Goal: Transaction & Acquisition: Download file/media

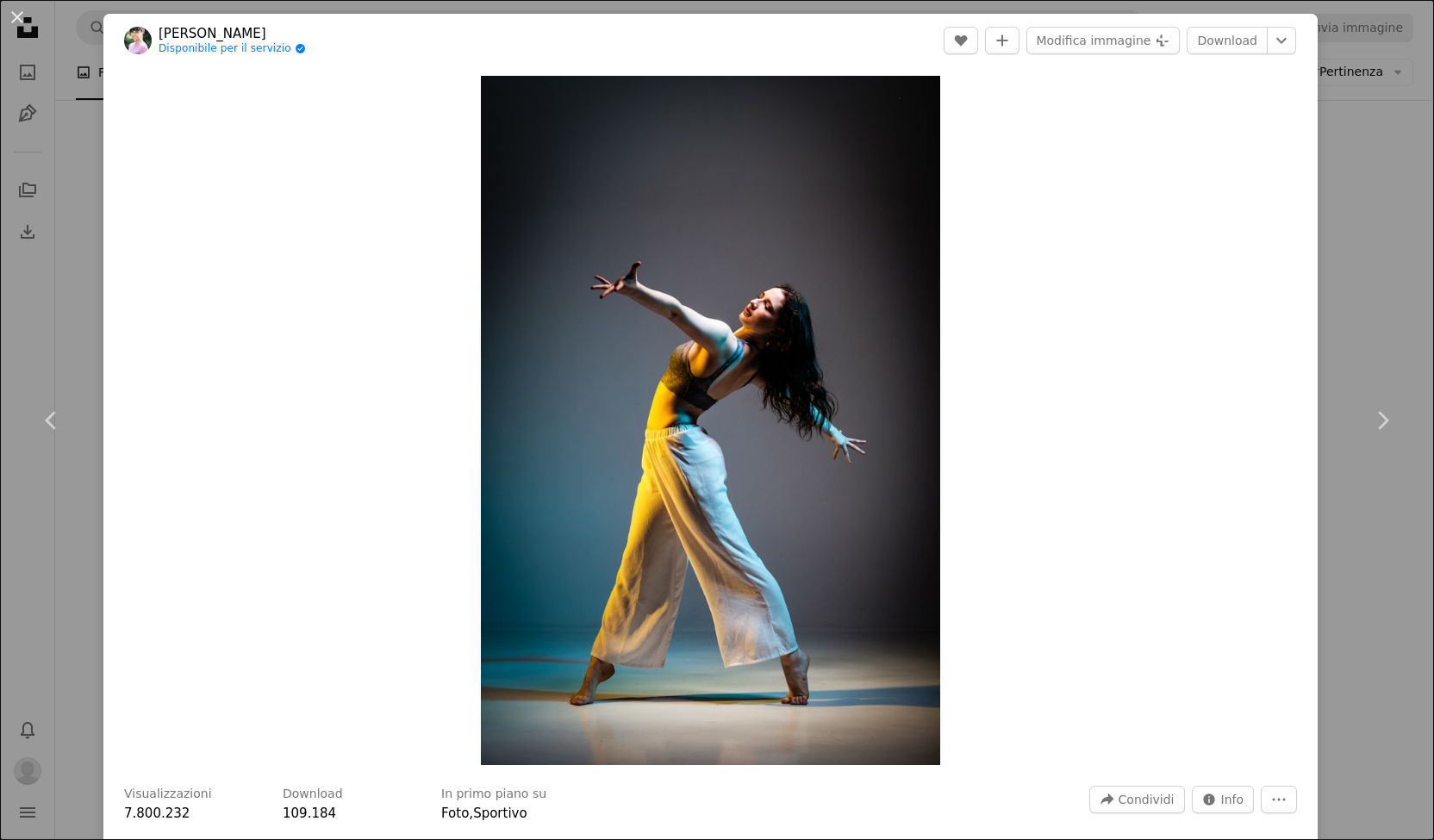
scroll to position [2675, 0]
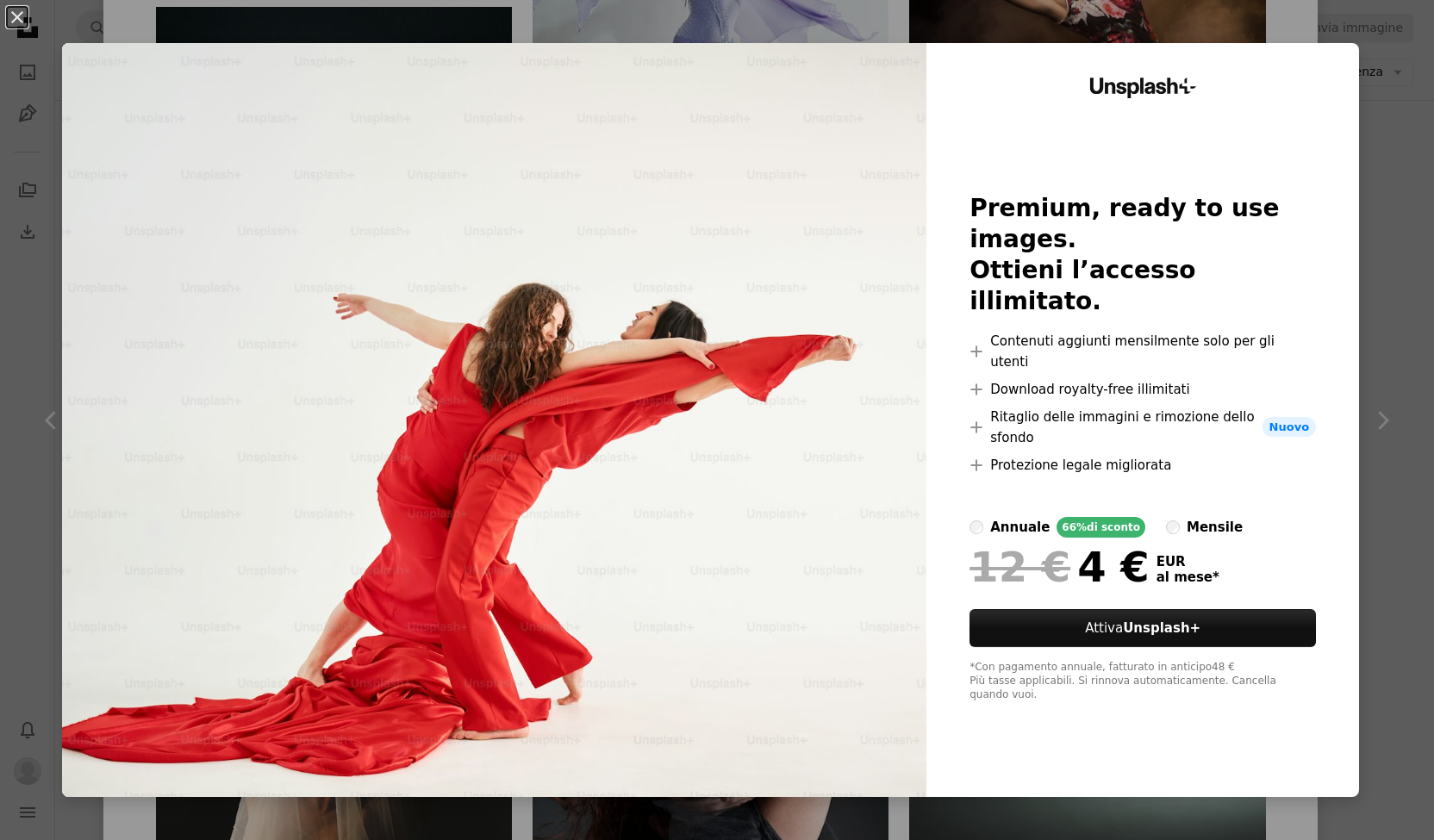
click at [765, 37] on div "An X shape Unsplash+ Premium, ready to use images. Ottieni l’accesso illimitato…" at bounding box center [717, 420] width 1434 height 840
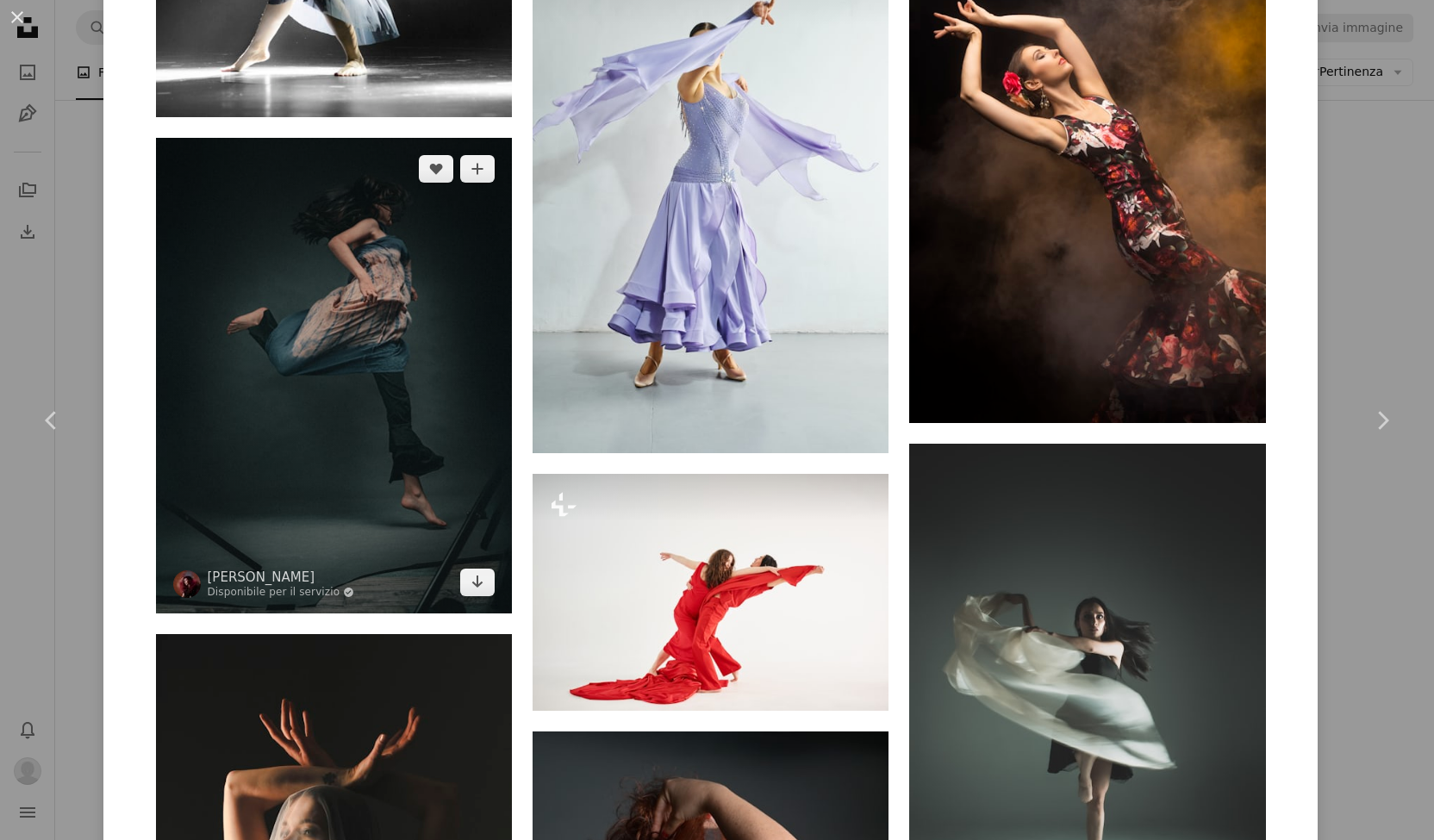
scroll to position [2543, 0]
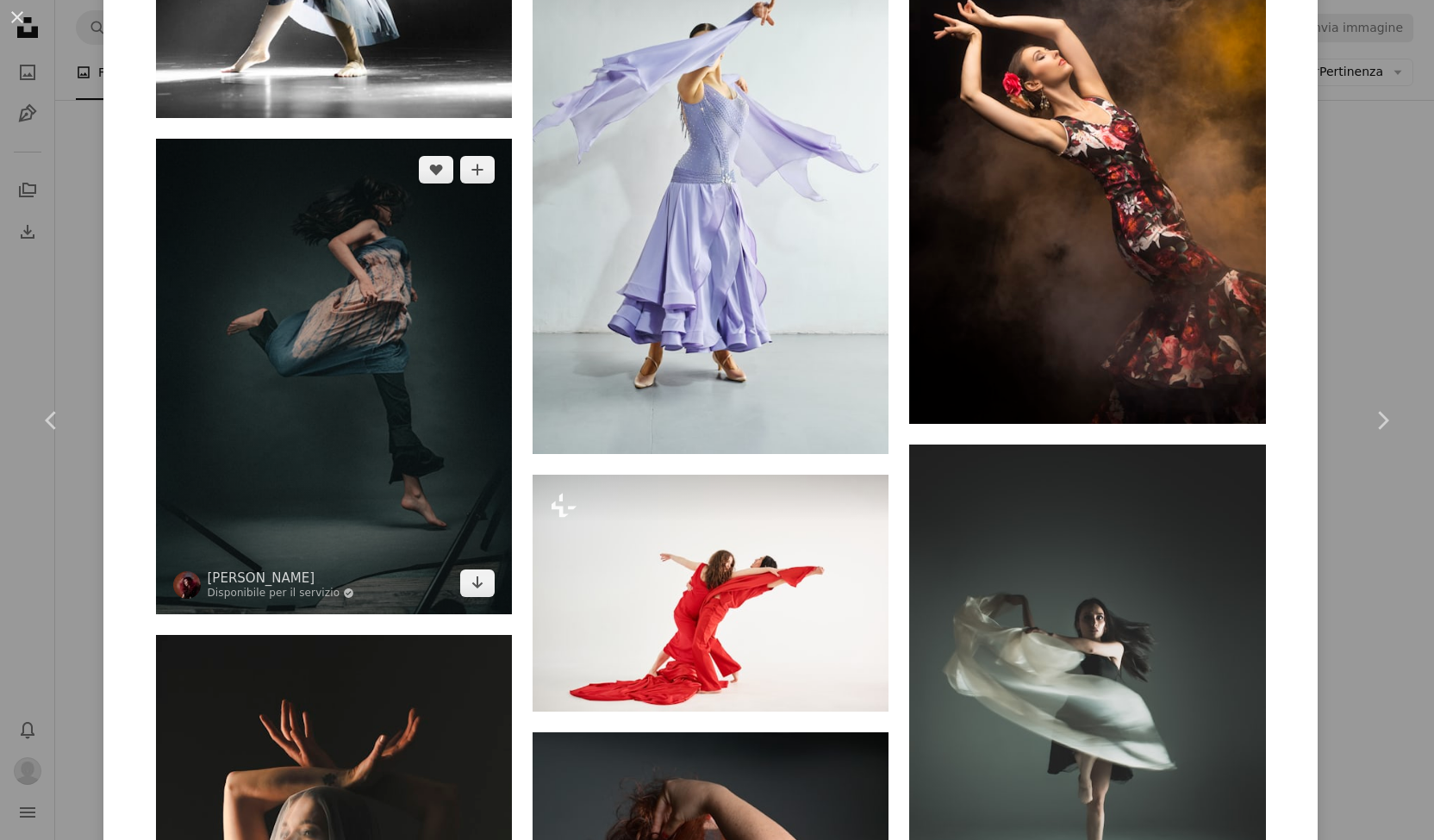
click at [403, 319] on img at bounding box center [334, 376] width 356 height 475
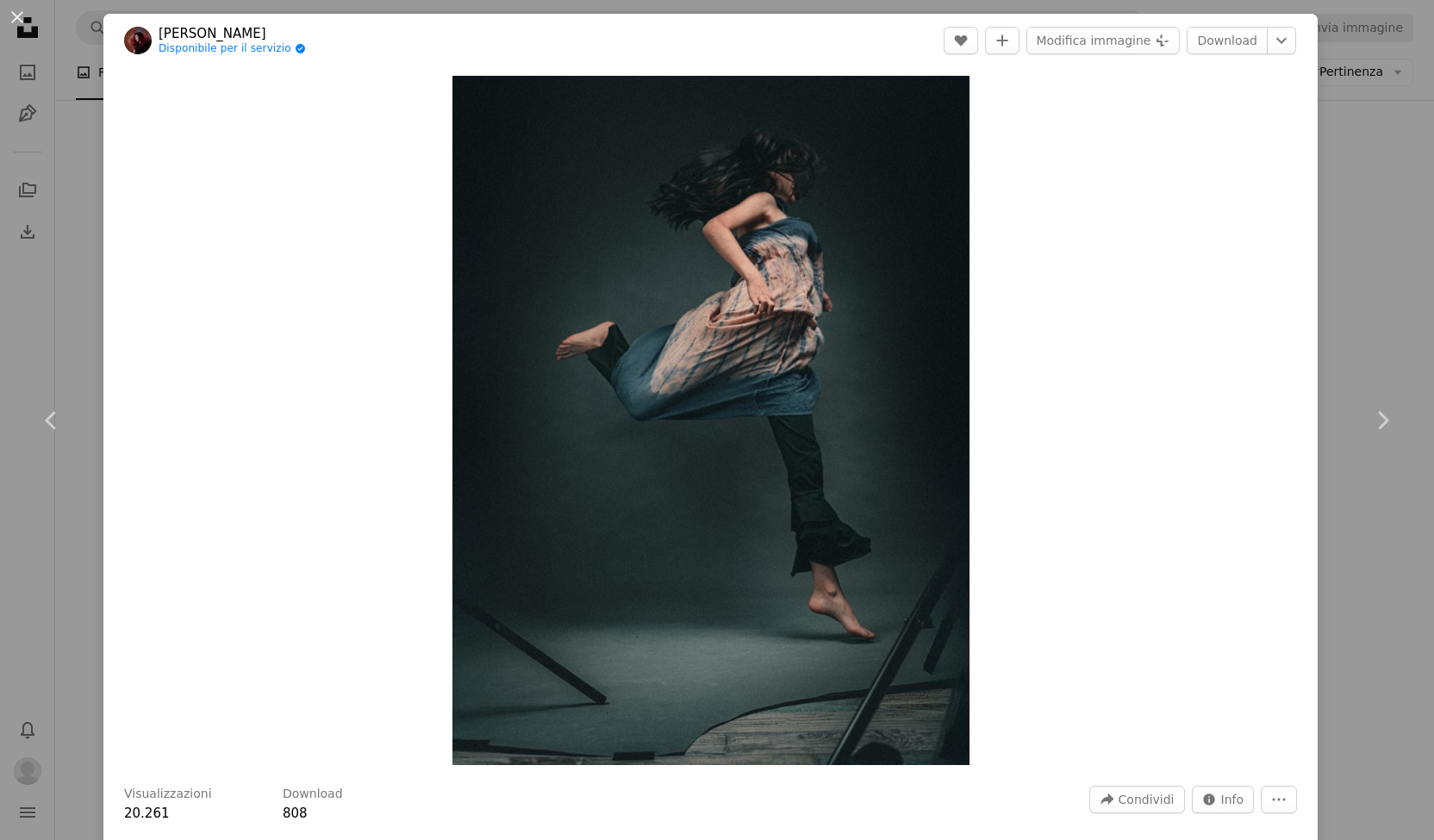
click at [1022, 313] on div "Zoom in" at bounding box center [710, 420] width 1214 height 706
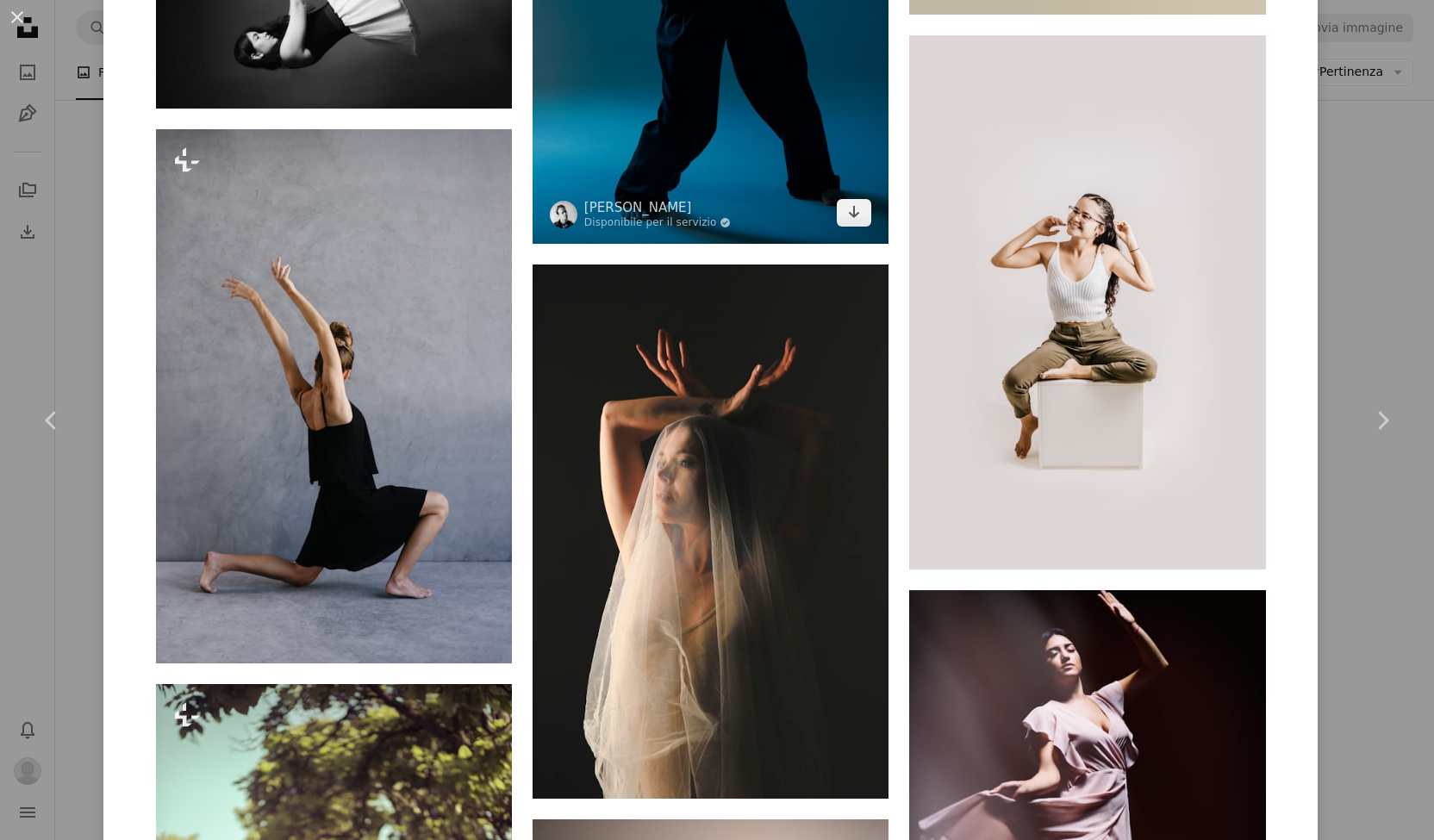
scroll to position [9627, 0]
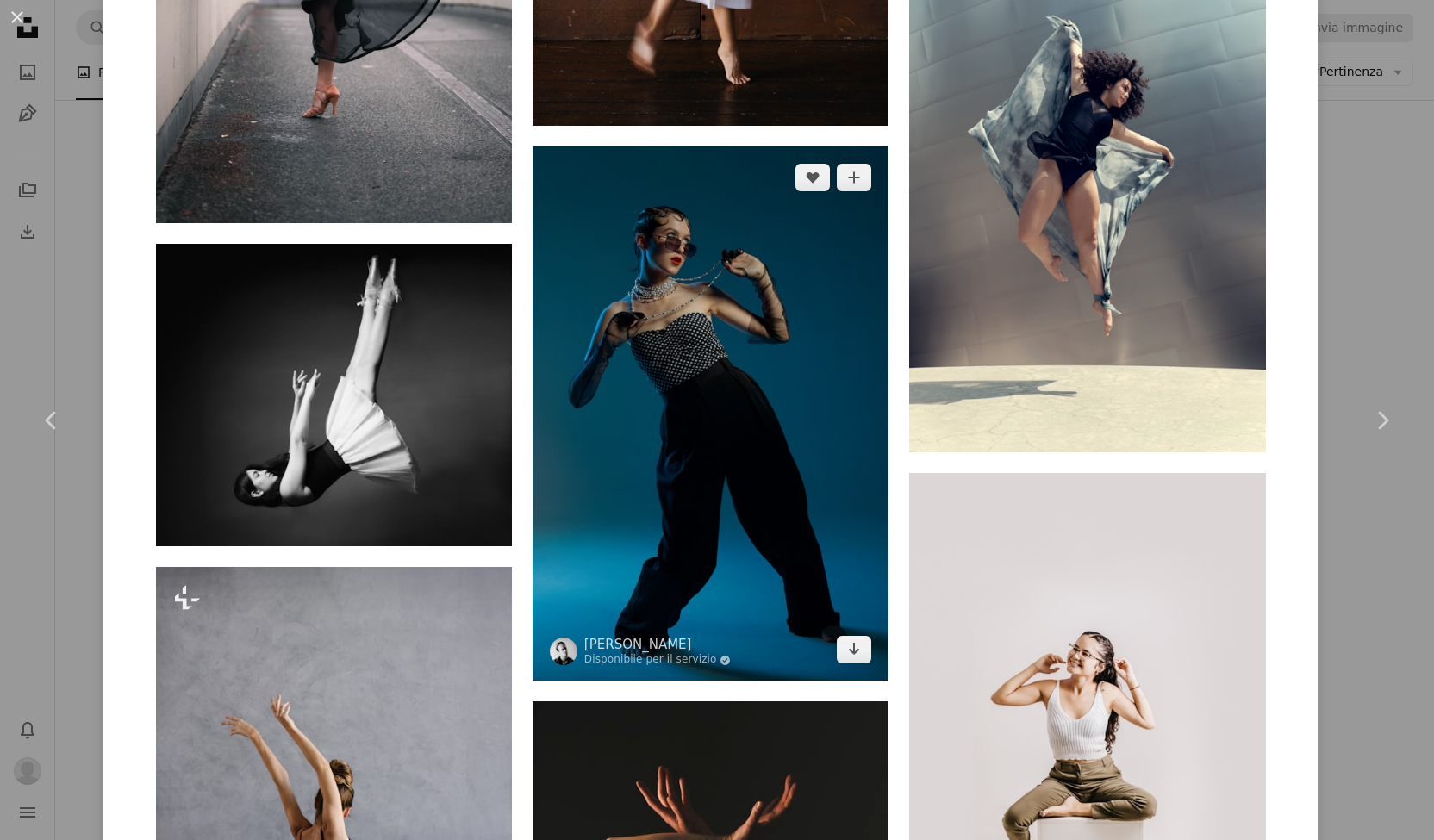
click at [740, 409] on img at bounding box center [710, 413] width 356 height 534
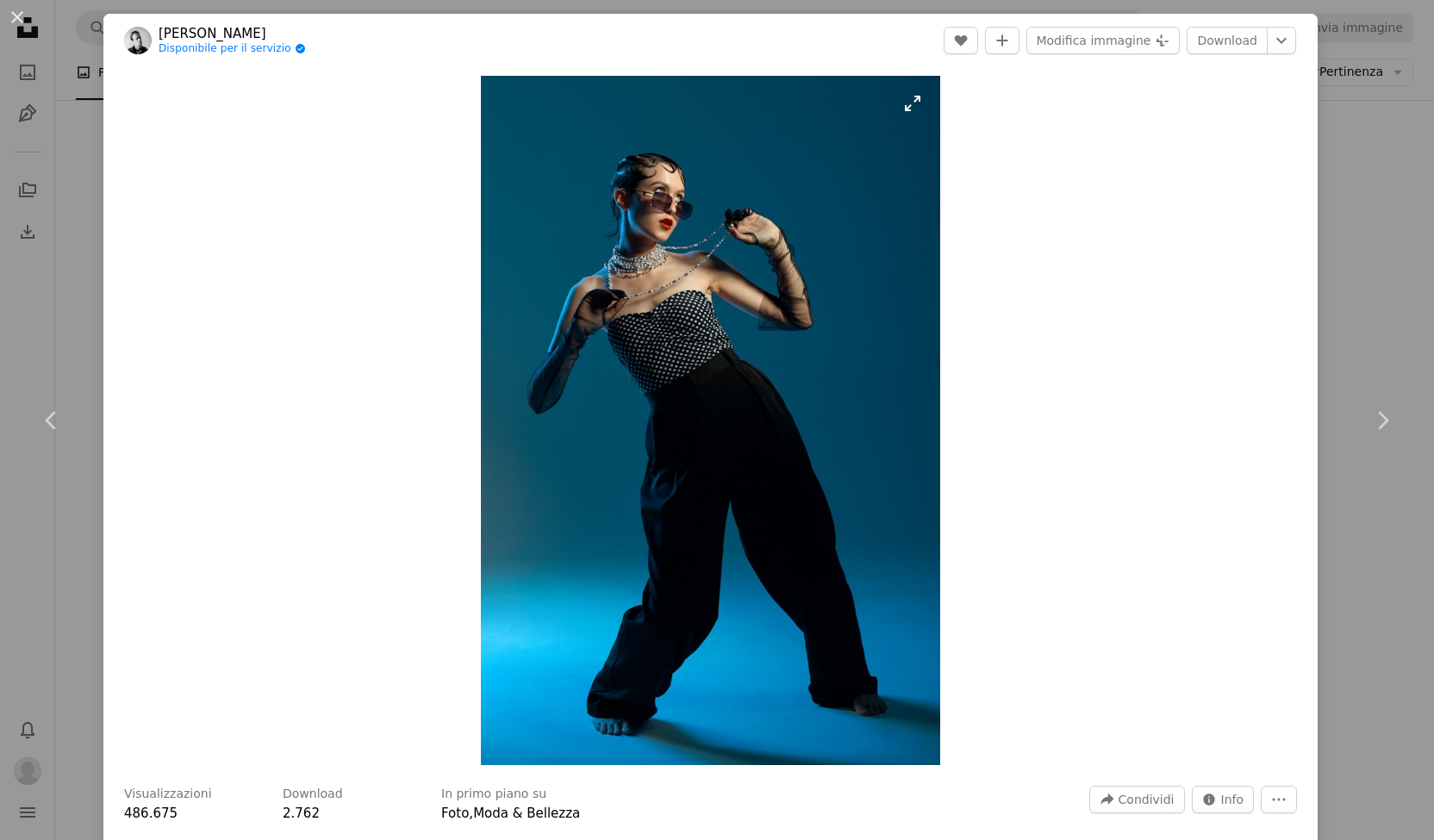
scroll to position [1, 0]
click at [1207, 31] on link "Download" at bounding box center [1227, 40] width 81 height 28
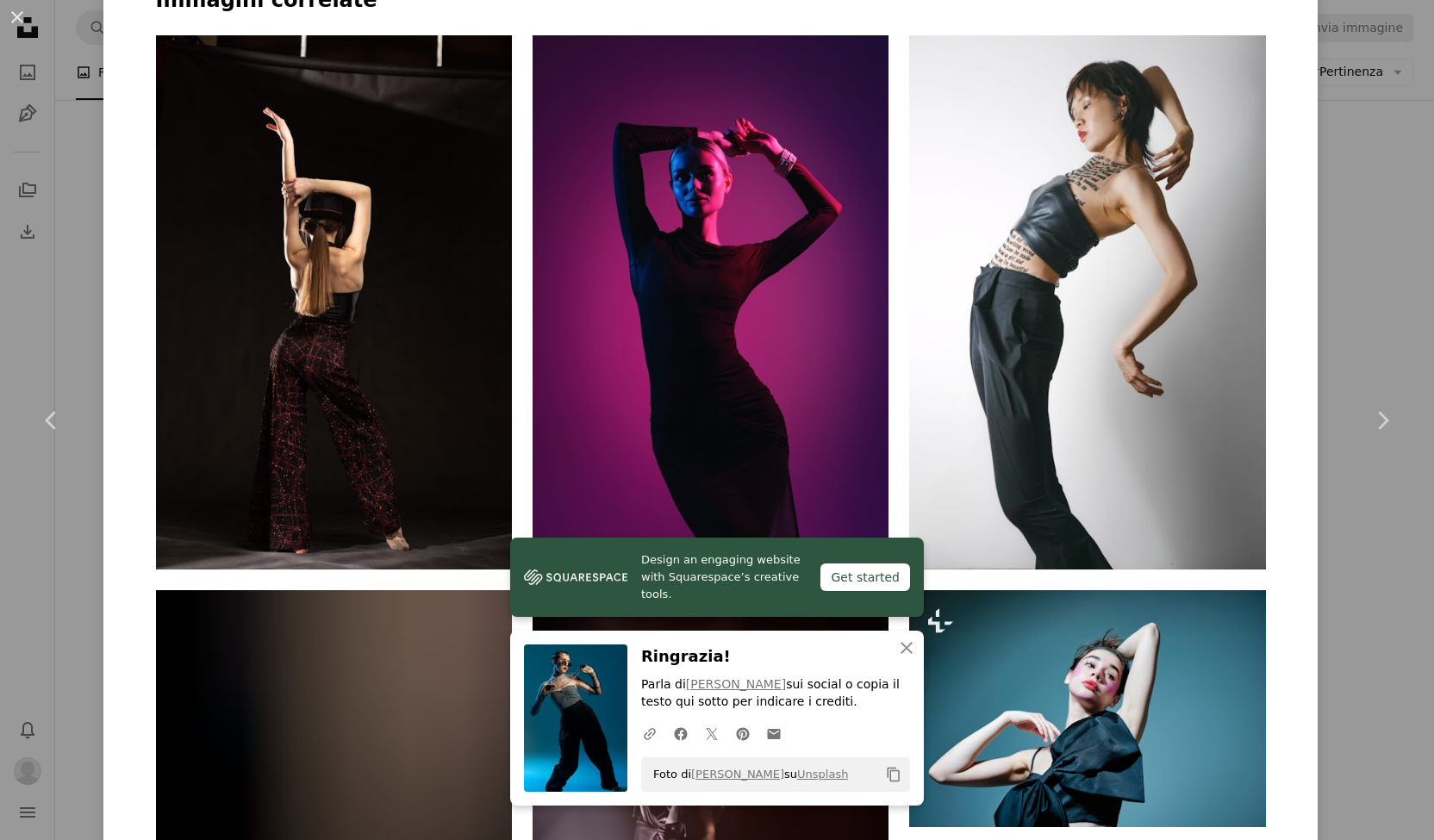
scroll to position [1332, 0]
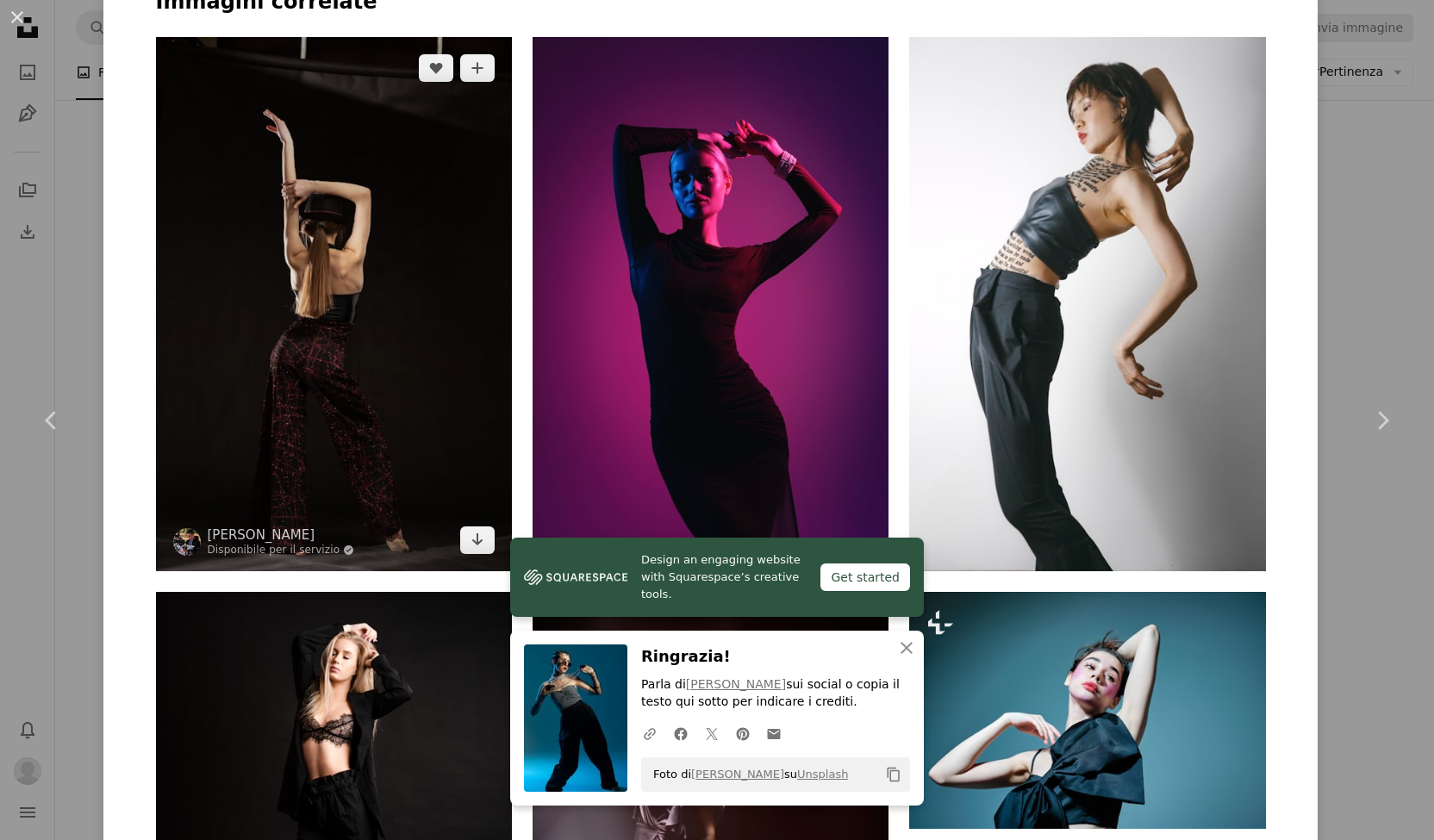
click at [414, 418] on img at bounding box center [334, 304] width 356 height 534
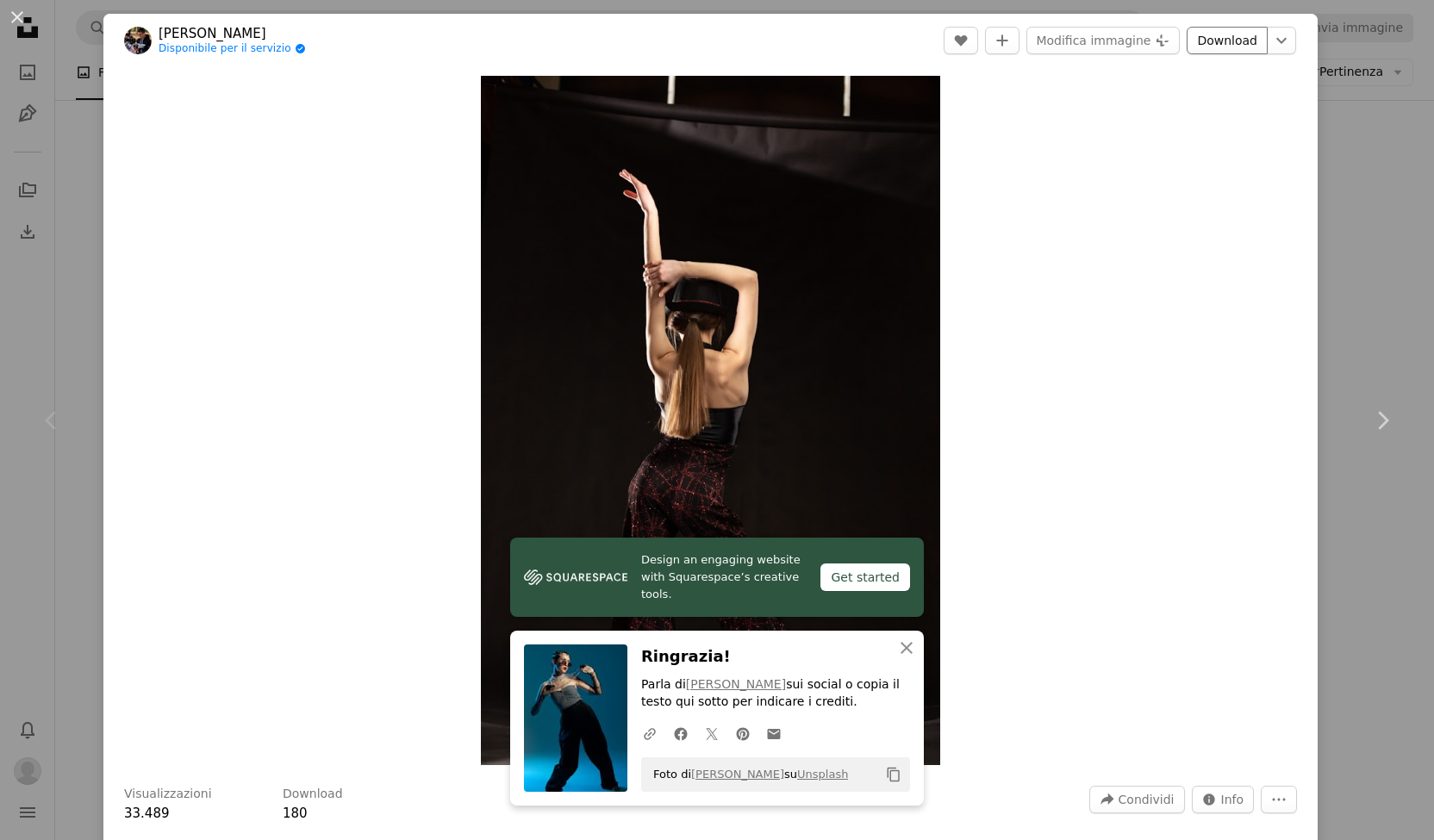
click at [1225, 30] on link "Download" at bounding box center [1227, 41] width 81 height 28
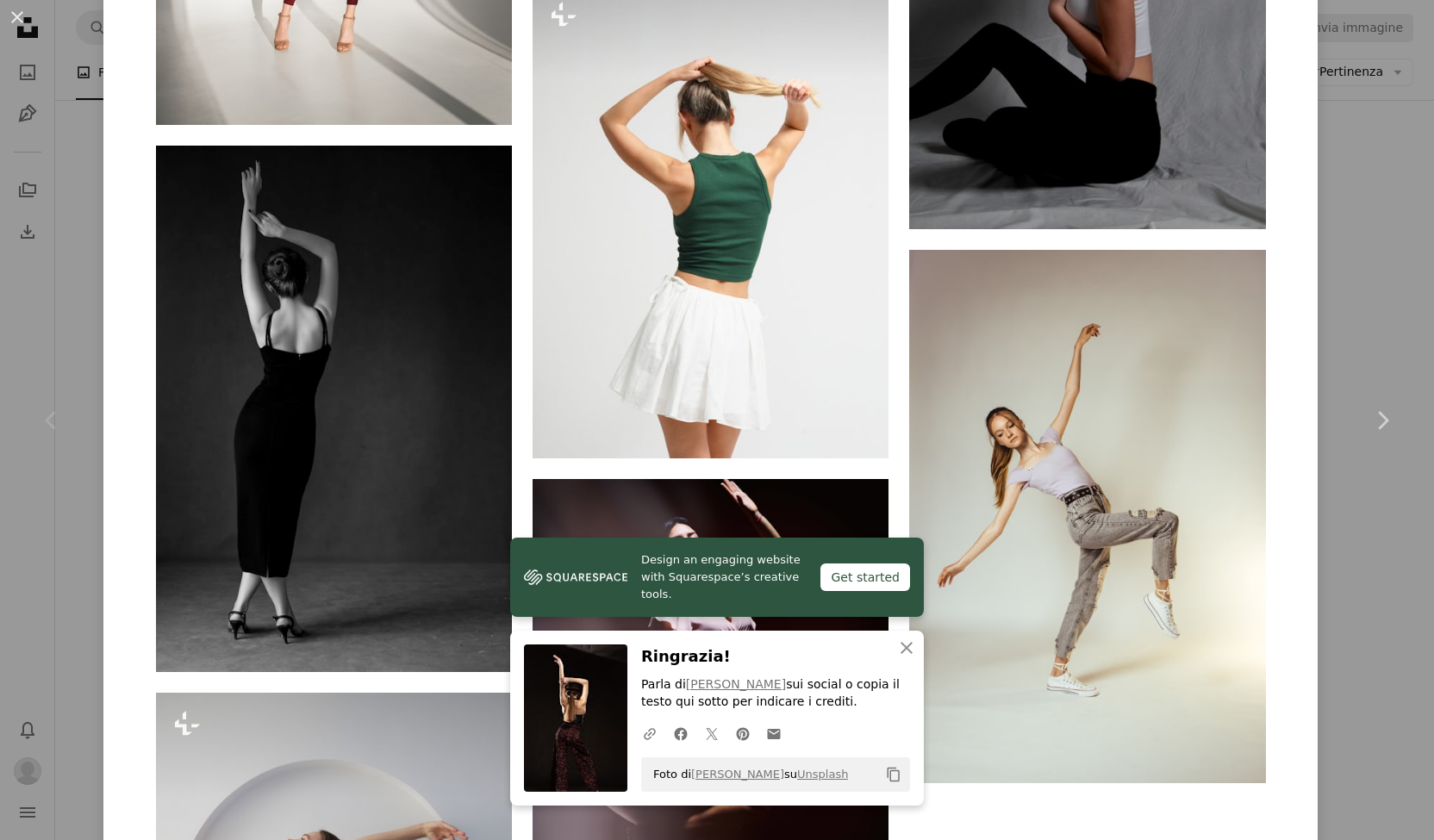
scroll to position [3845, 0]
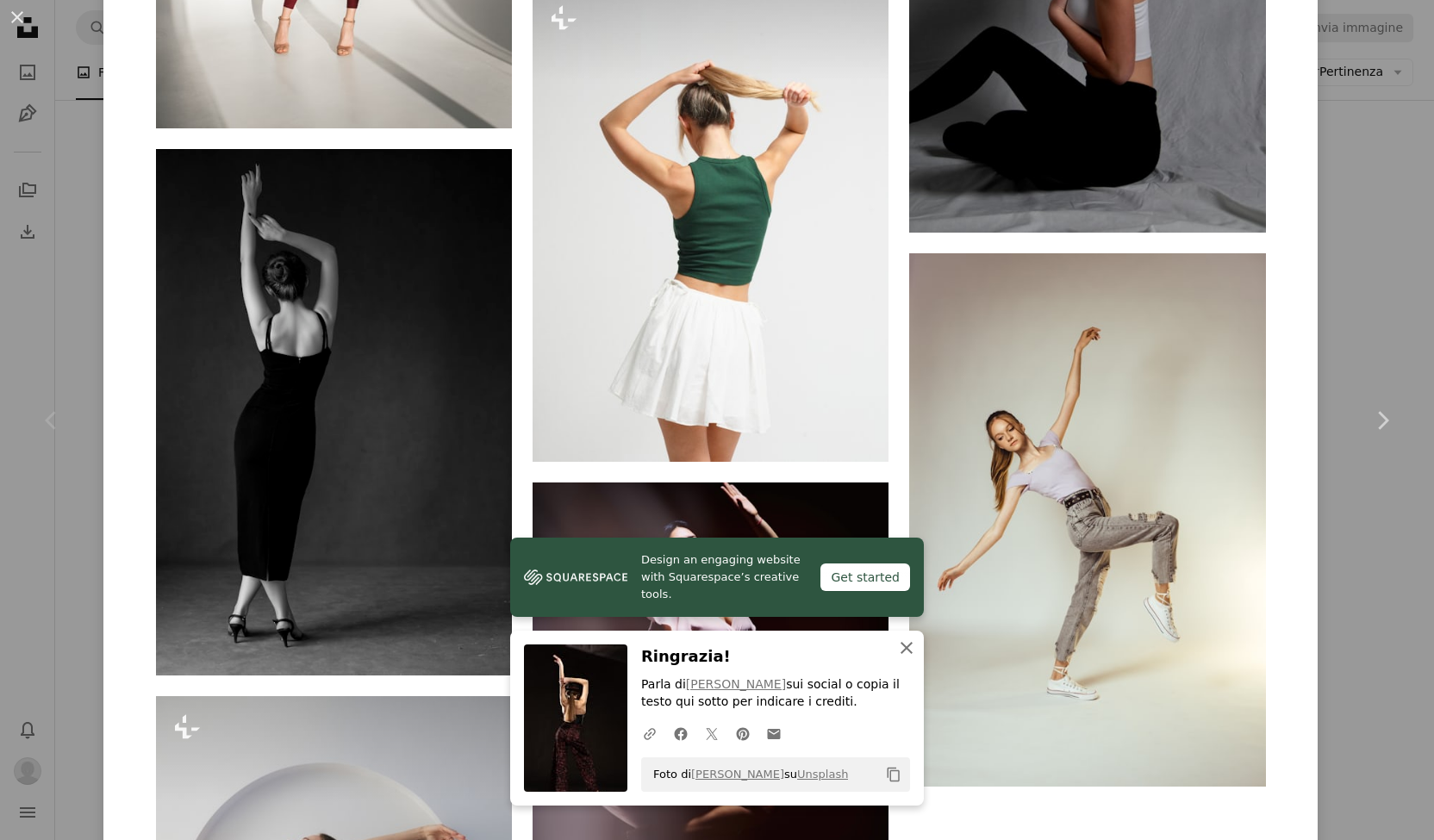
click at [900, 660] on button "An X shape Chiudi" at bounding box center [906, 648] width 34 height 34
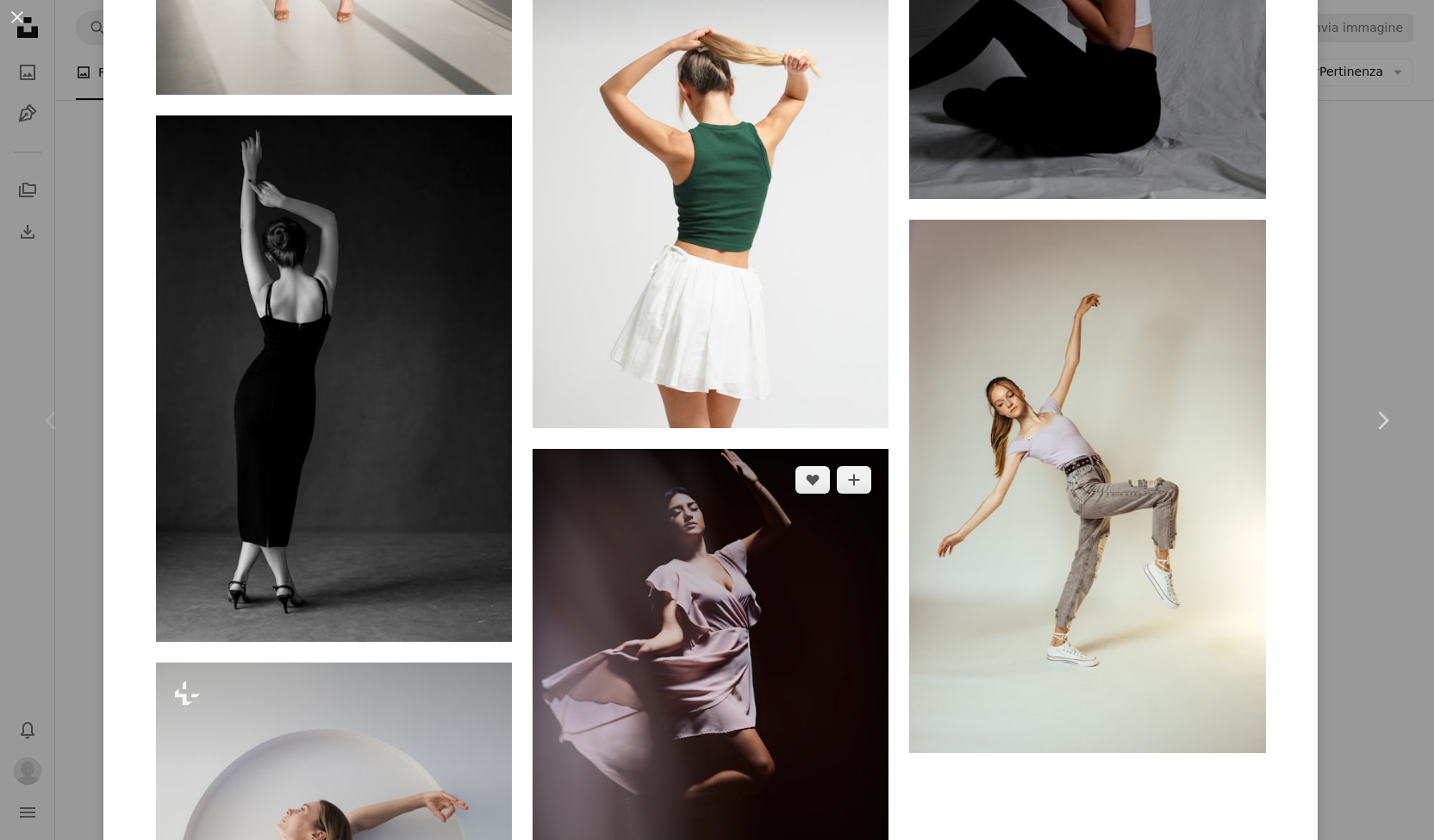
scroll to position [3882, 0]
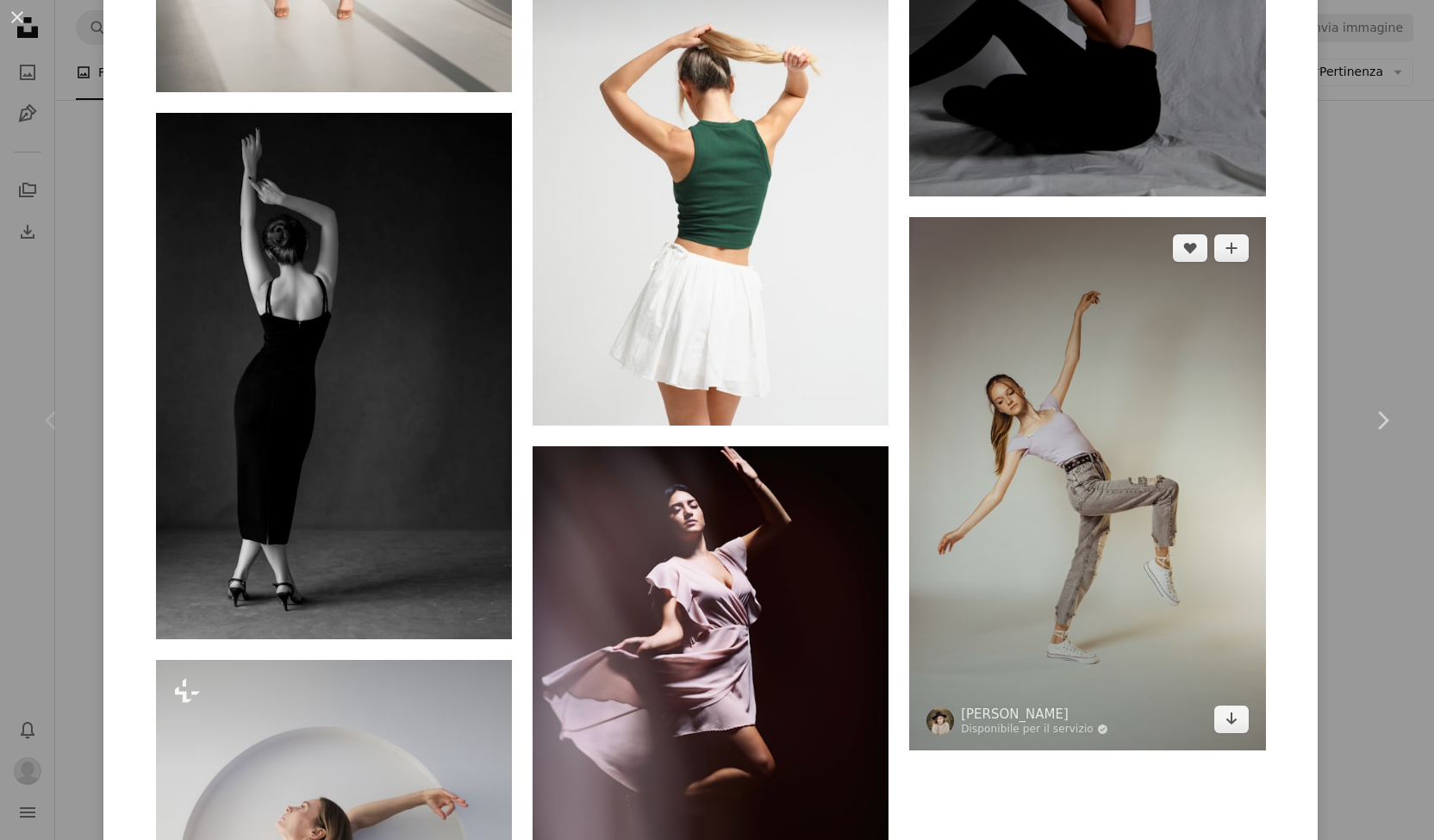
click at [1072, 413] on img at bounding box center [1087, 484] width 356 height 533
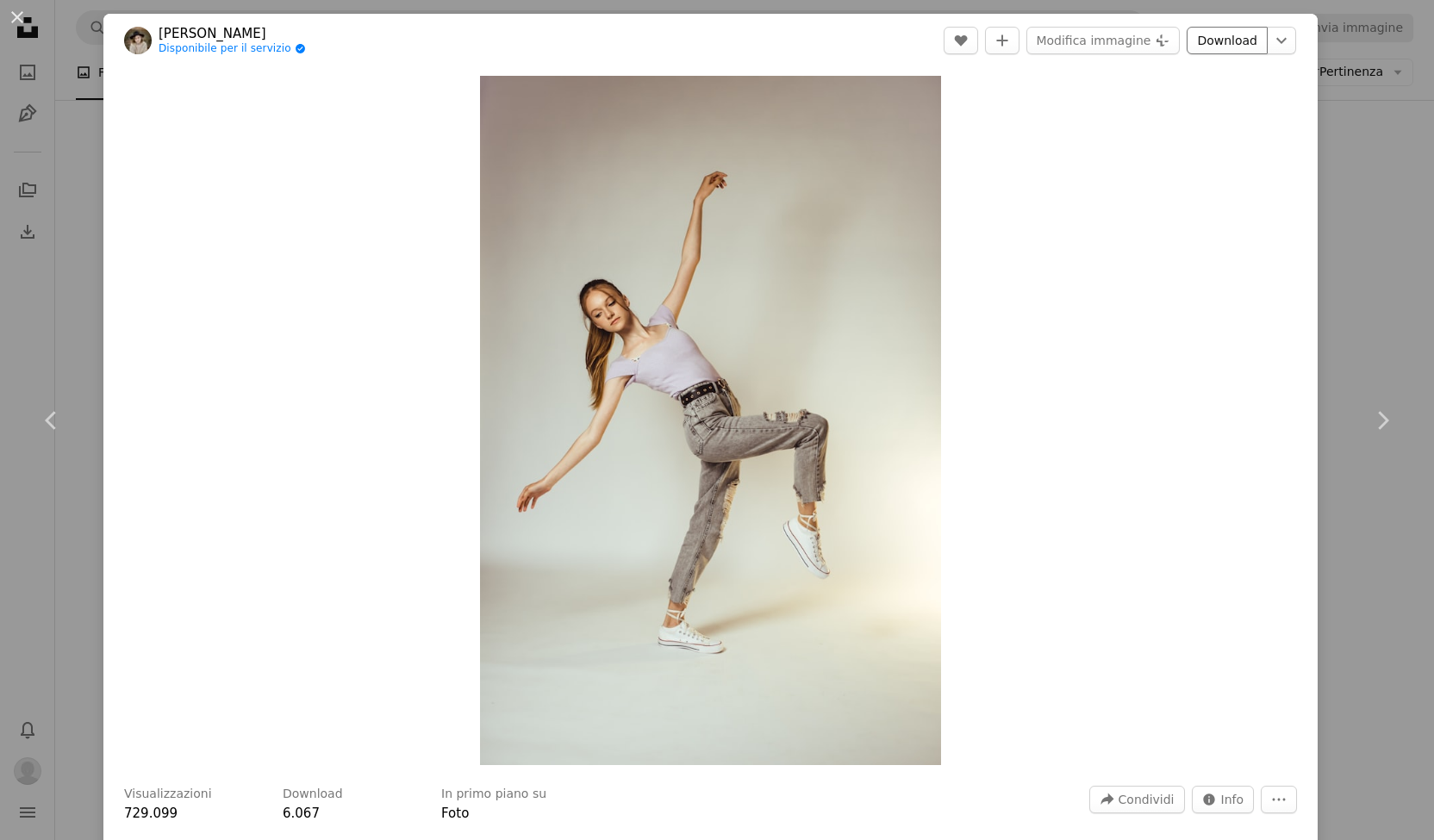
click at [1215, 46] on link "Download" at bounding box center [1227, 41] width 81 height 28
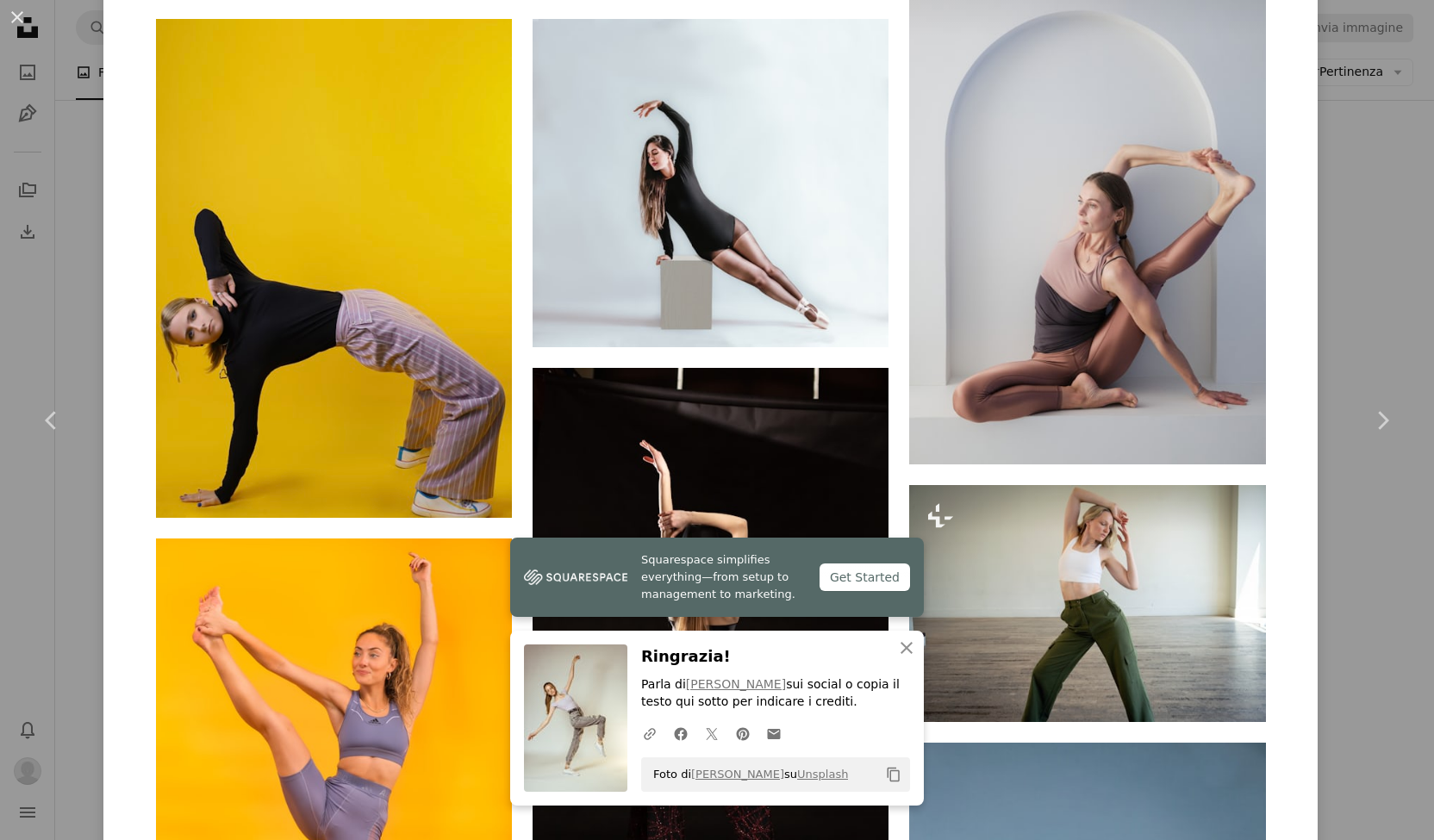
scroll to position [1894, 0]
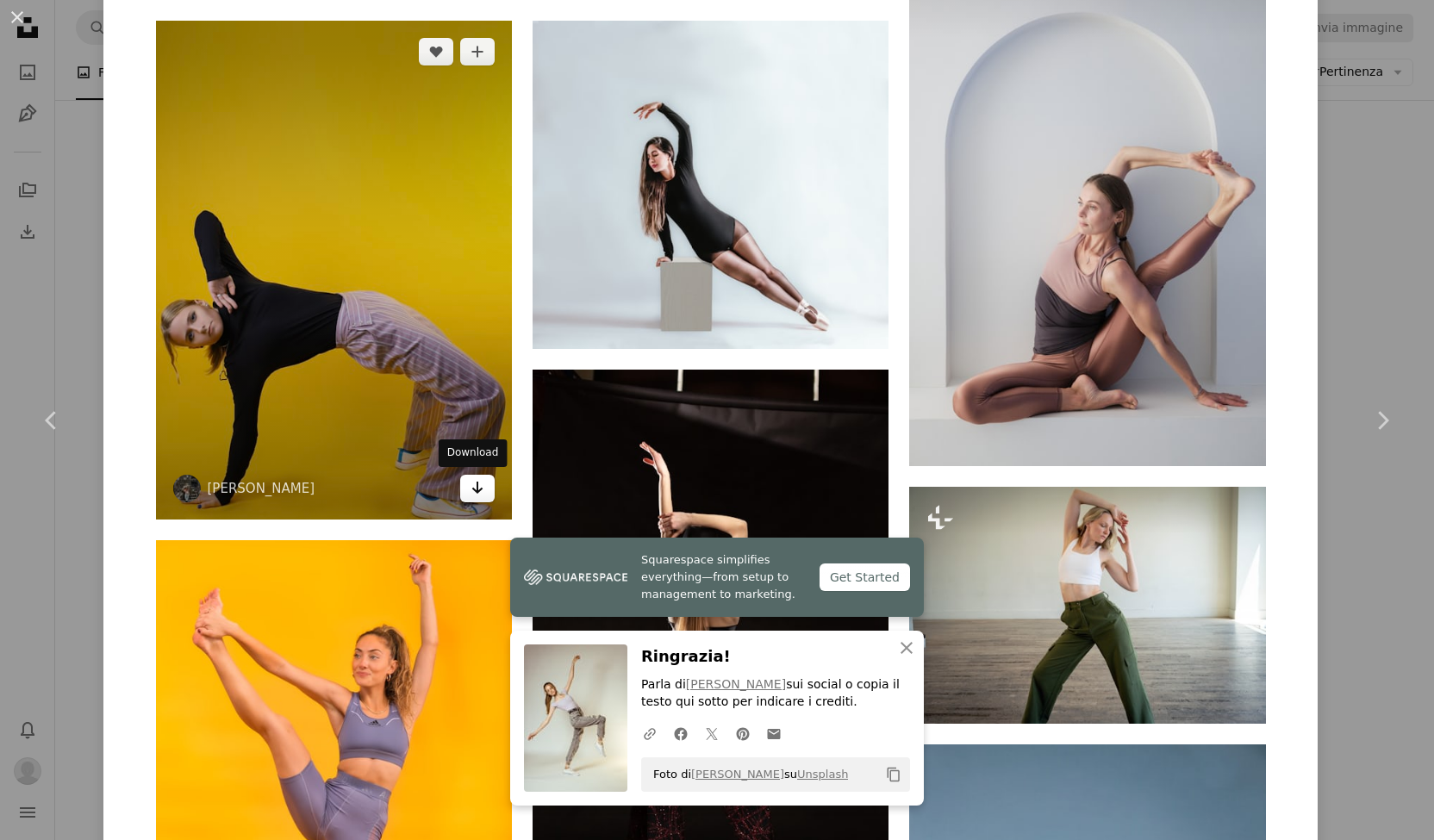
click at [477, 492] on link "Arrow pointing down" at bounding box center [477, 488] width 34 height 28
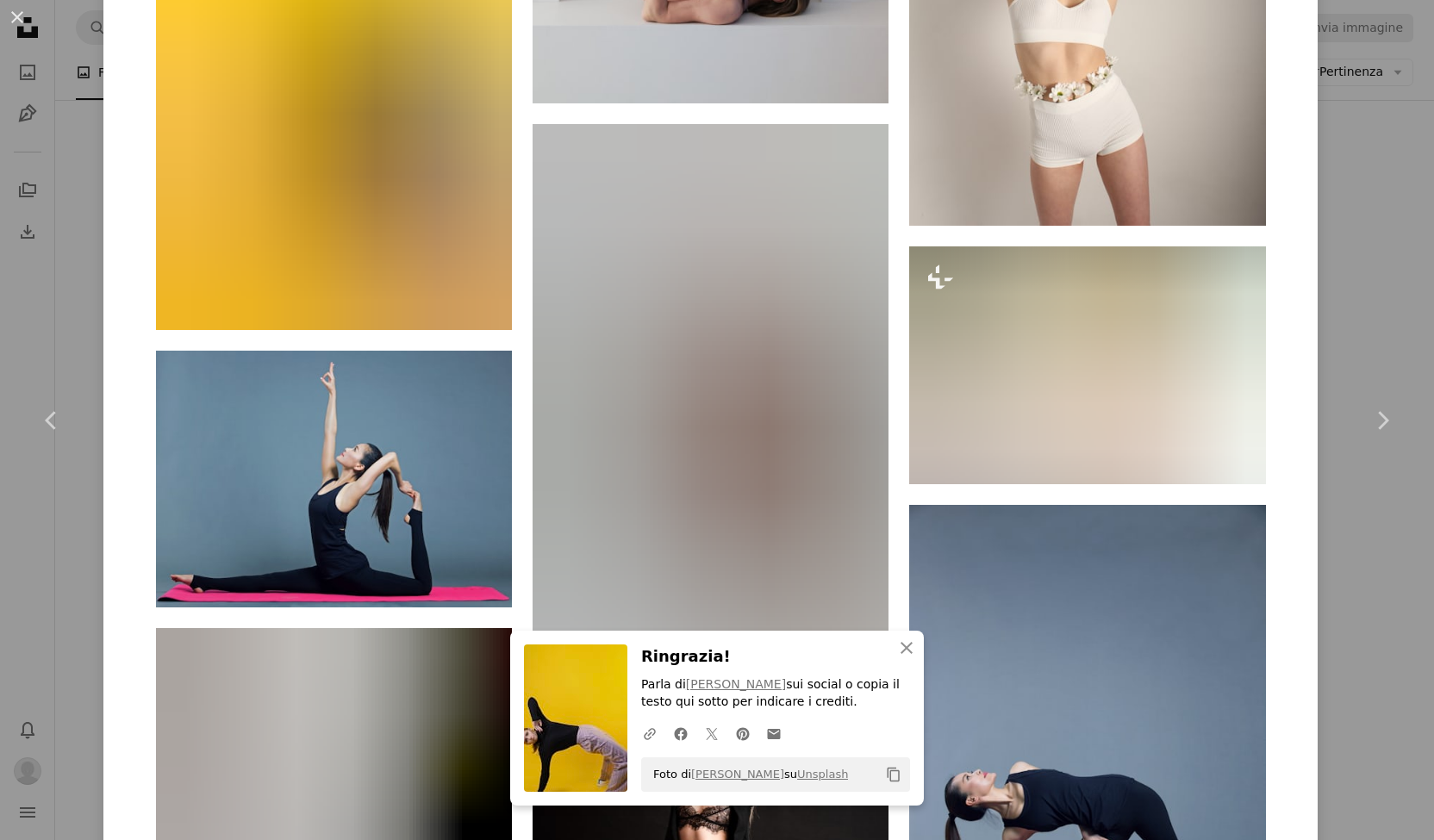
scroll to position [7601, 0]
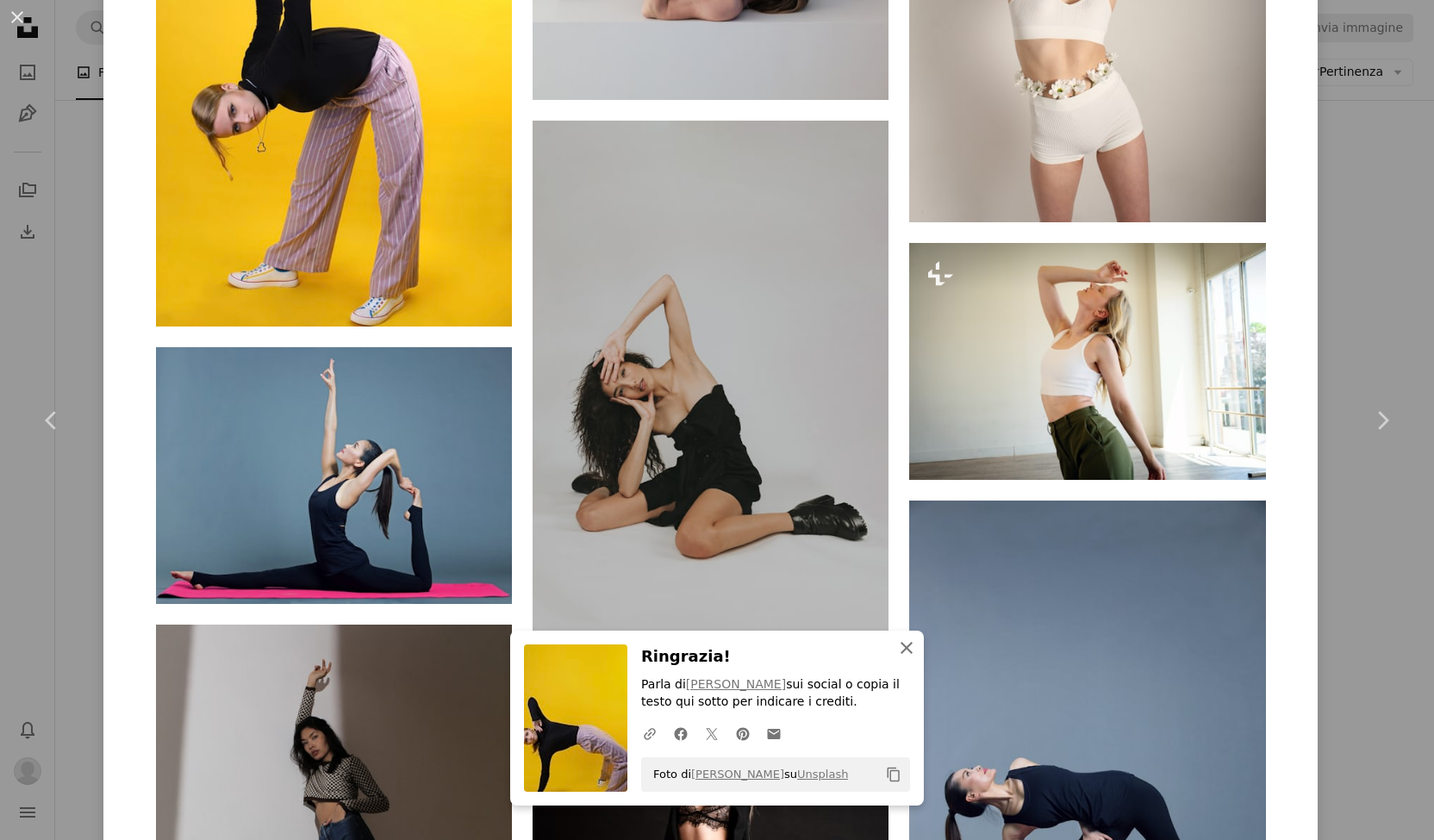
click at [902, 661] on button "An X shape Chiudi" at bounding box center [906, 648] width 34 height 34
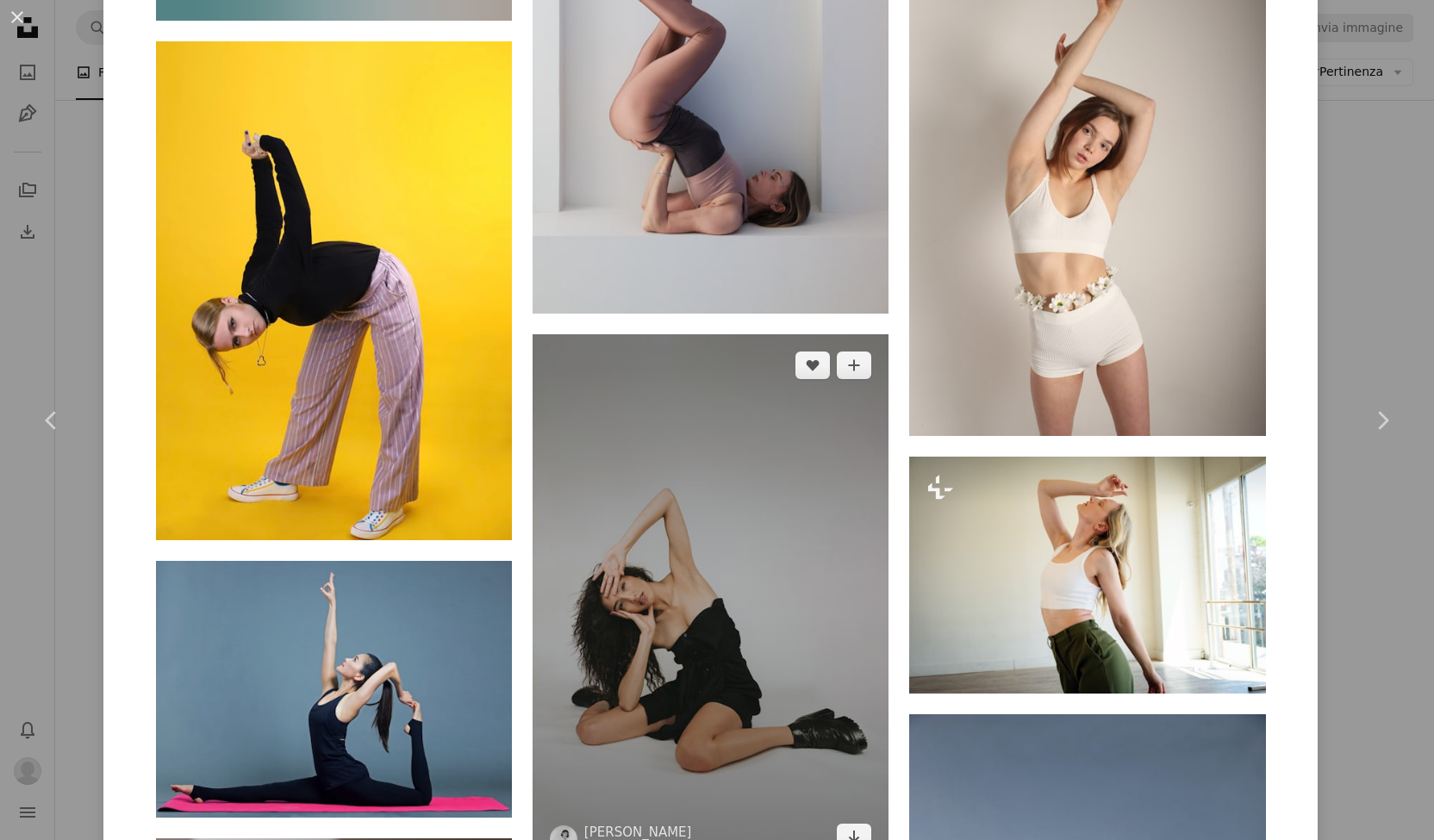
scroll to position [7388, 0]
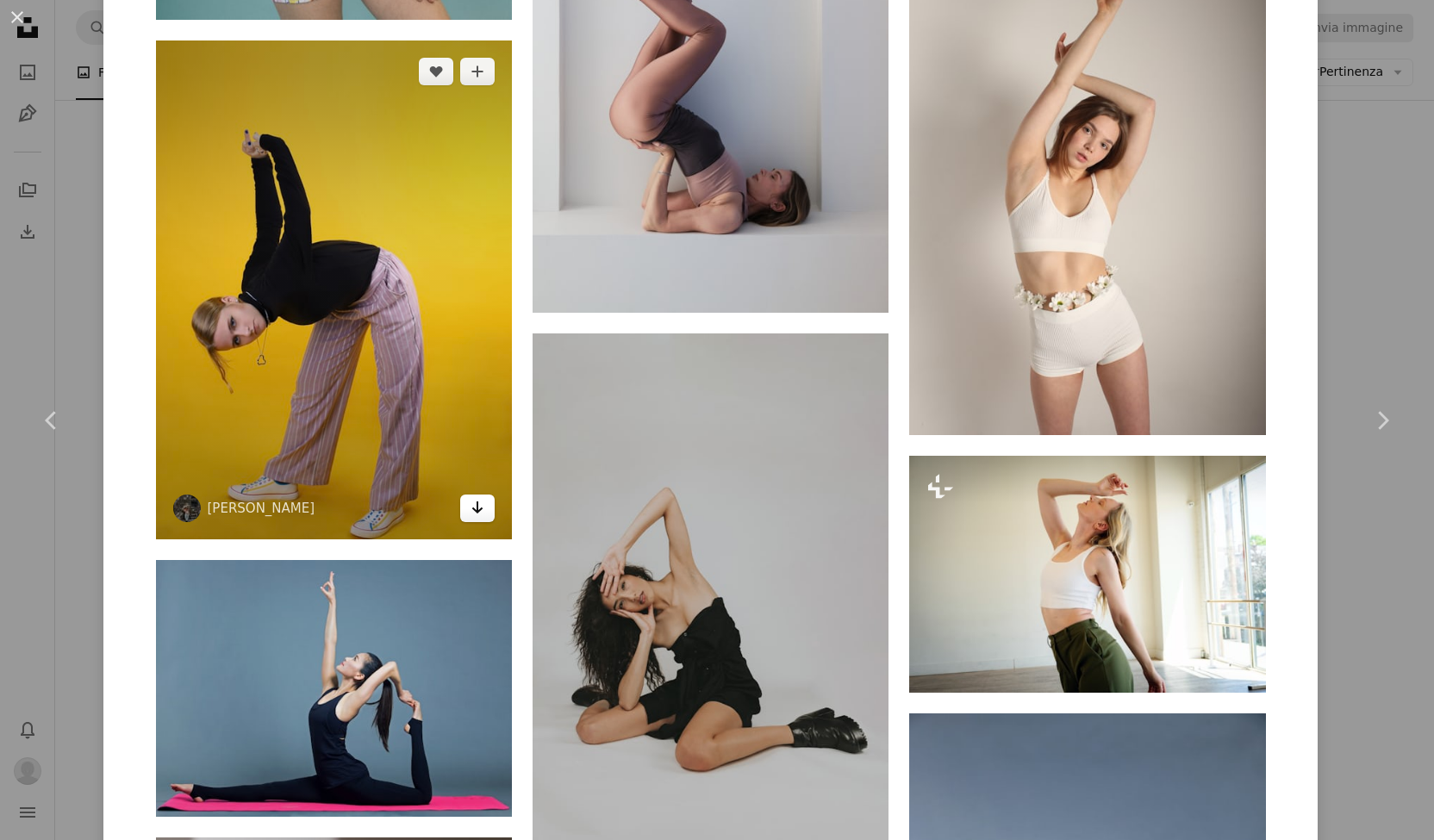
click at [472, 512] on icon "Download" at bounding box center [477, 507] width 11 height 12
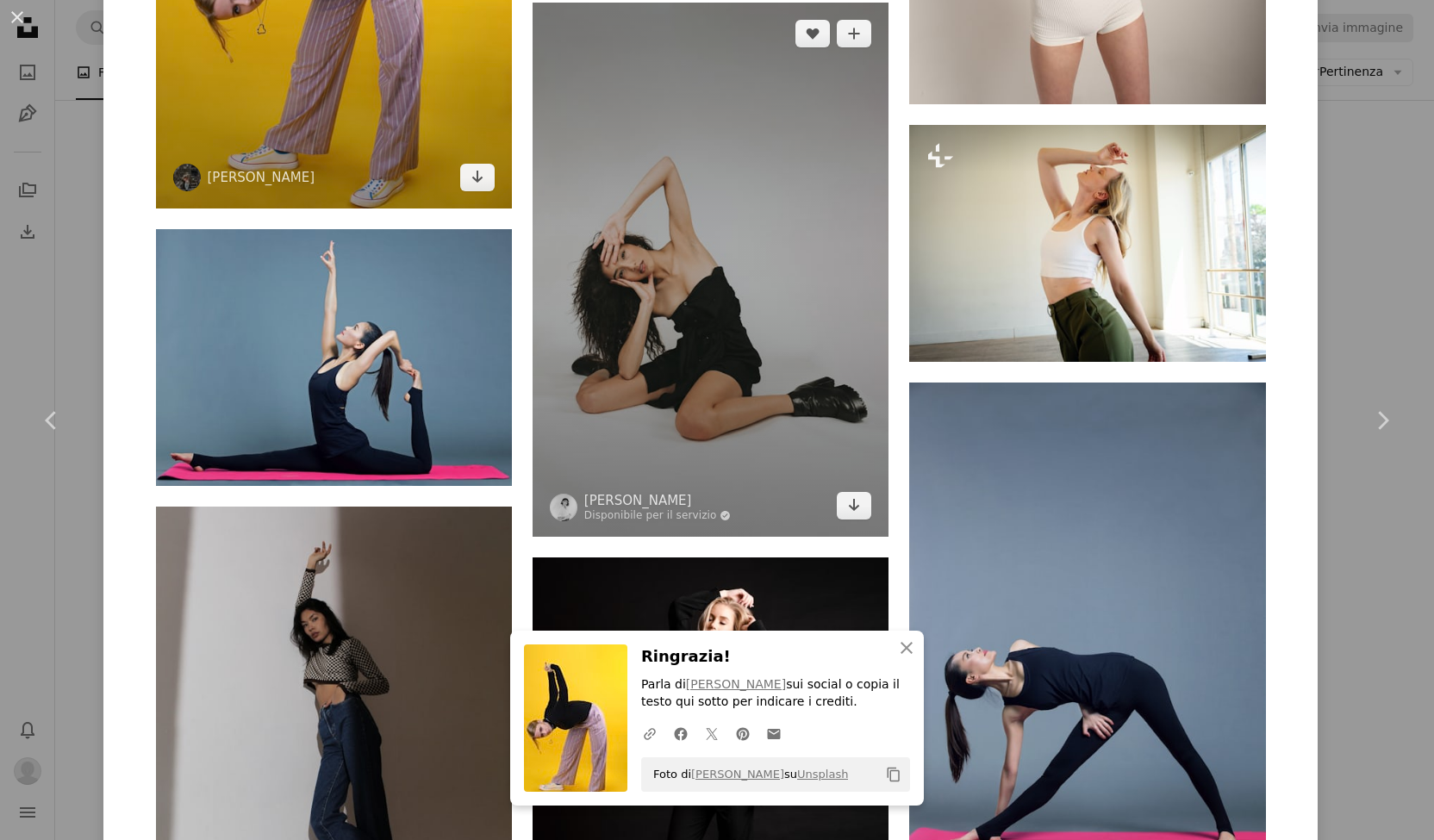
scroll to position [7710, 0]
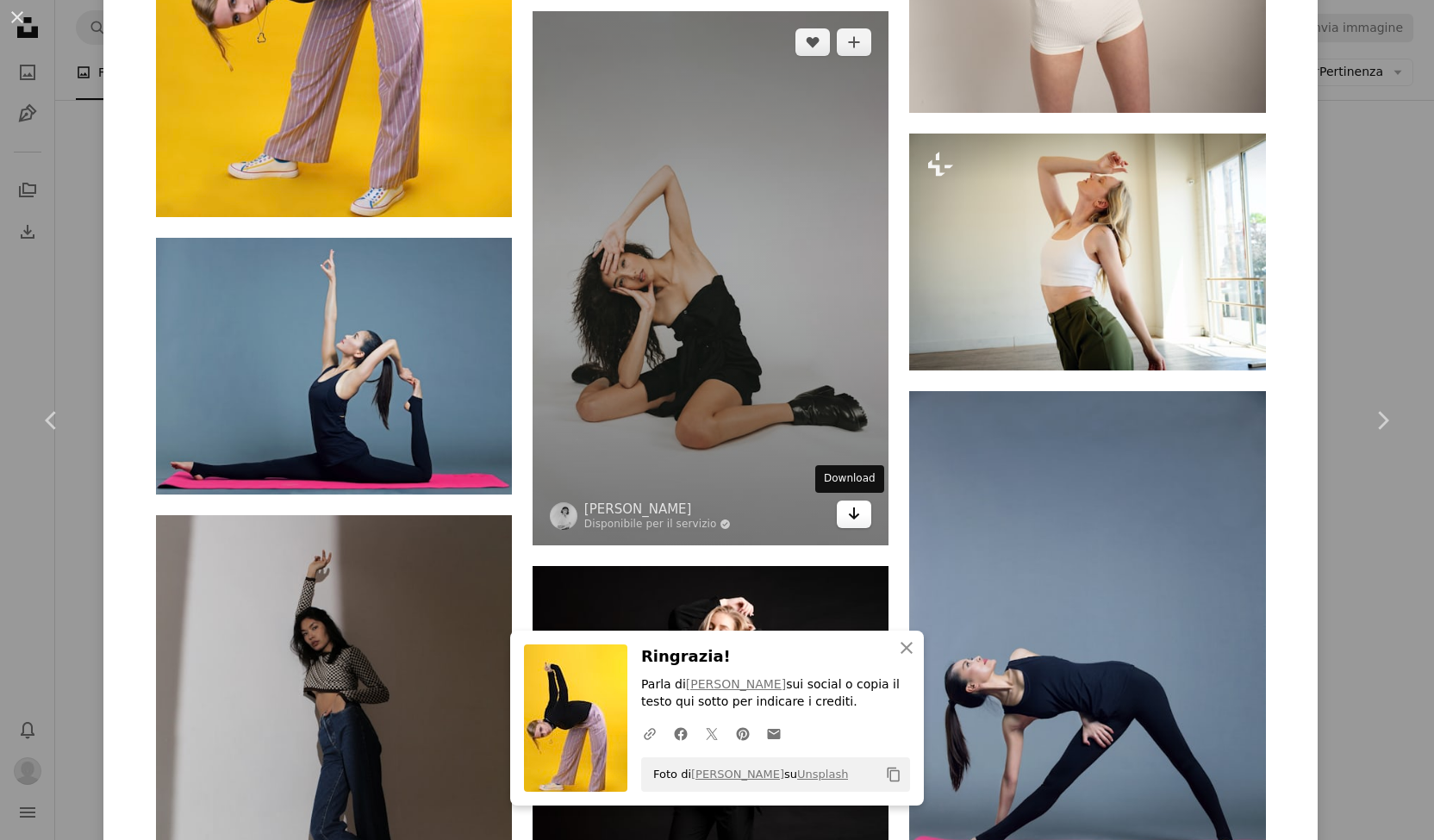
click at [849, 512] on icon "Arrow pointing down" at bounding box center [853, 513] width 14 height 21
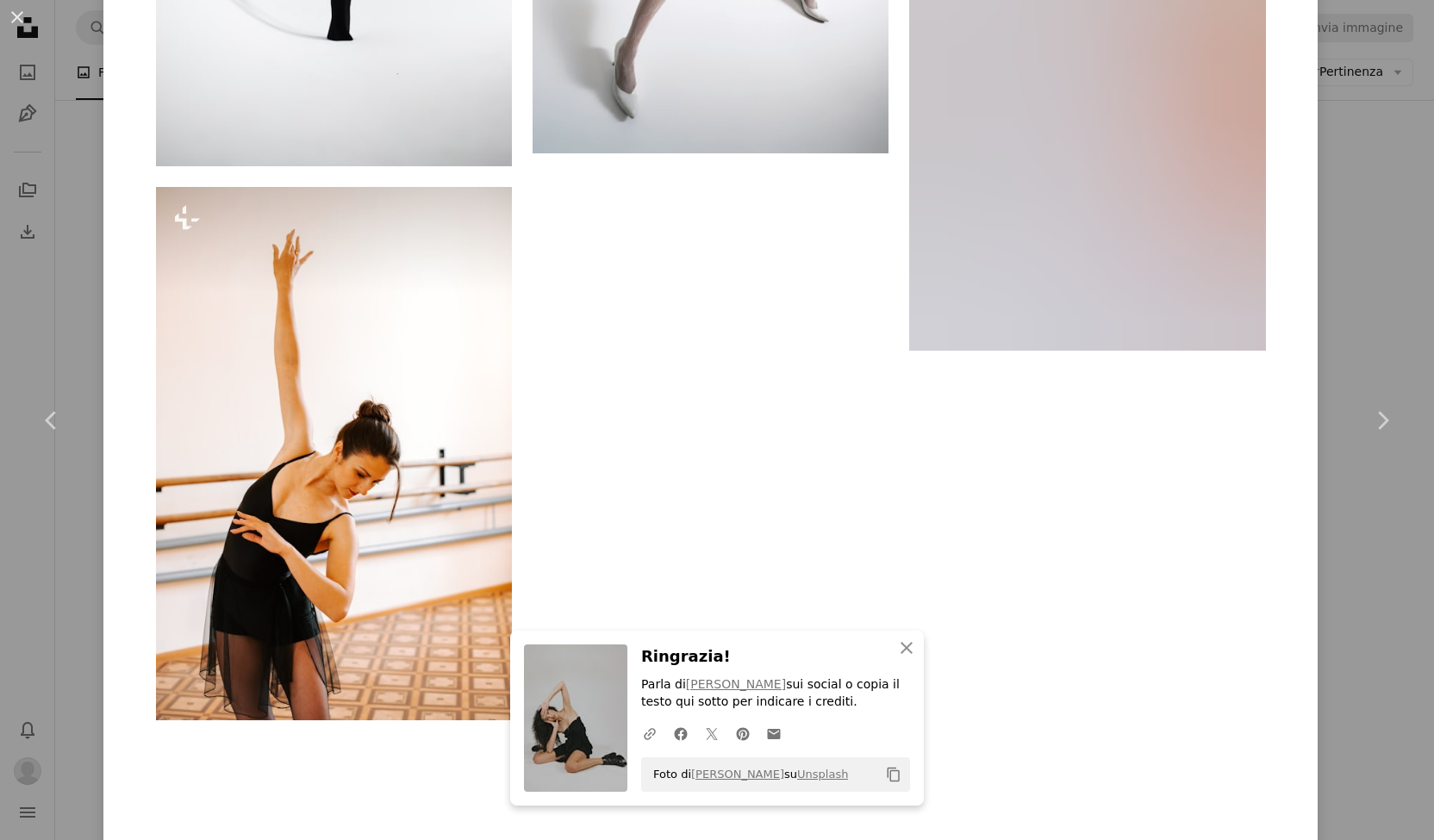
scroll to position [17070, 0]
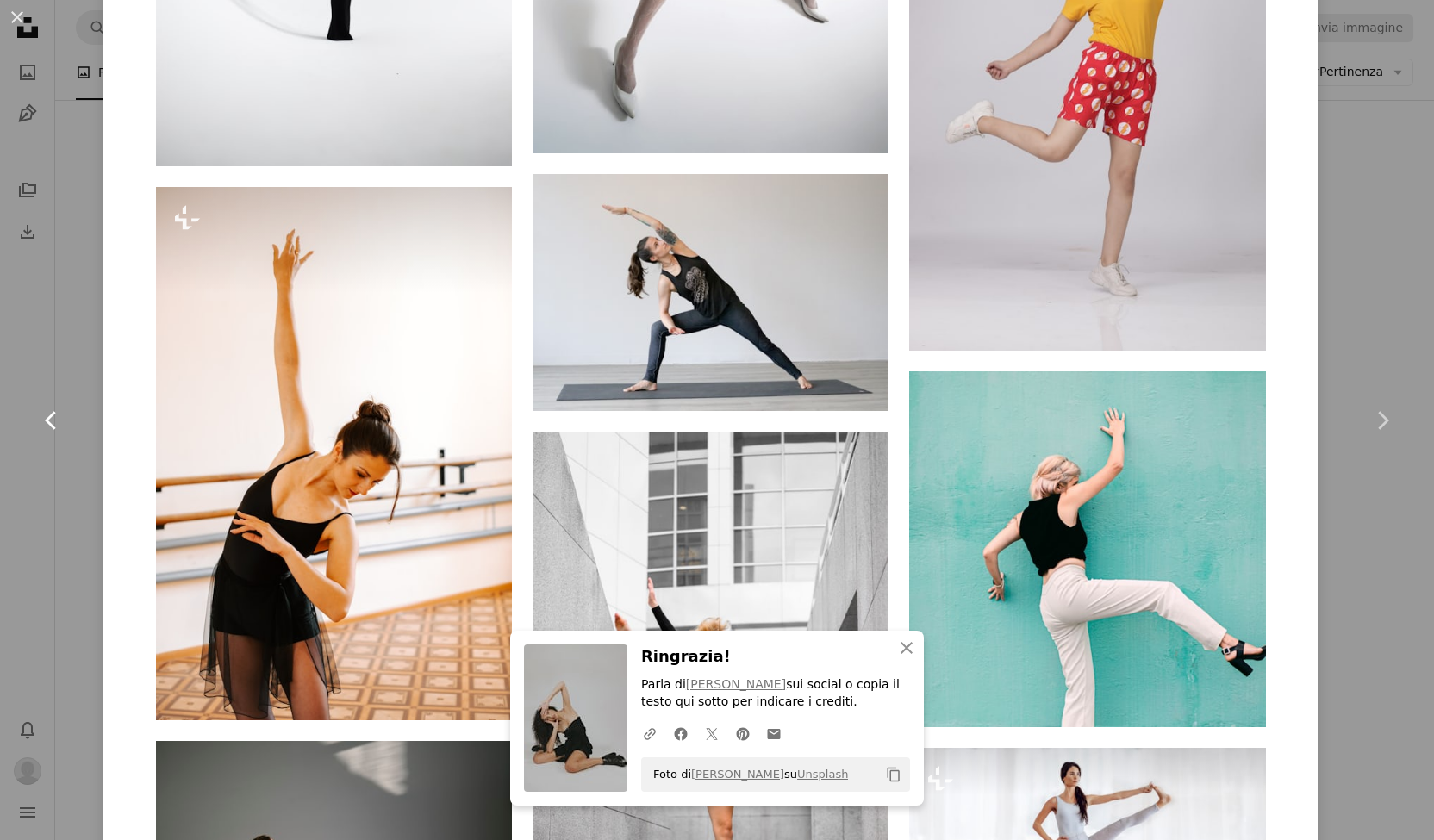
click at [79, 355] on link "Chevron left" at bounding box center [51, 420] width 104 height 165
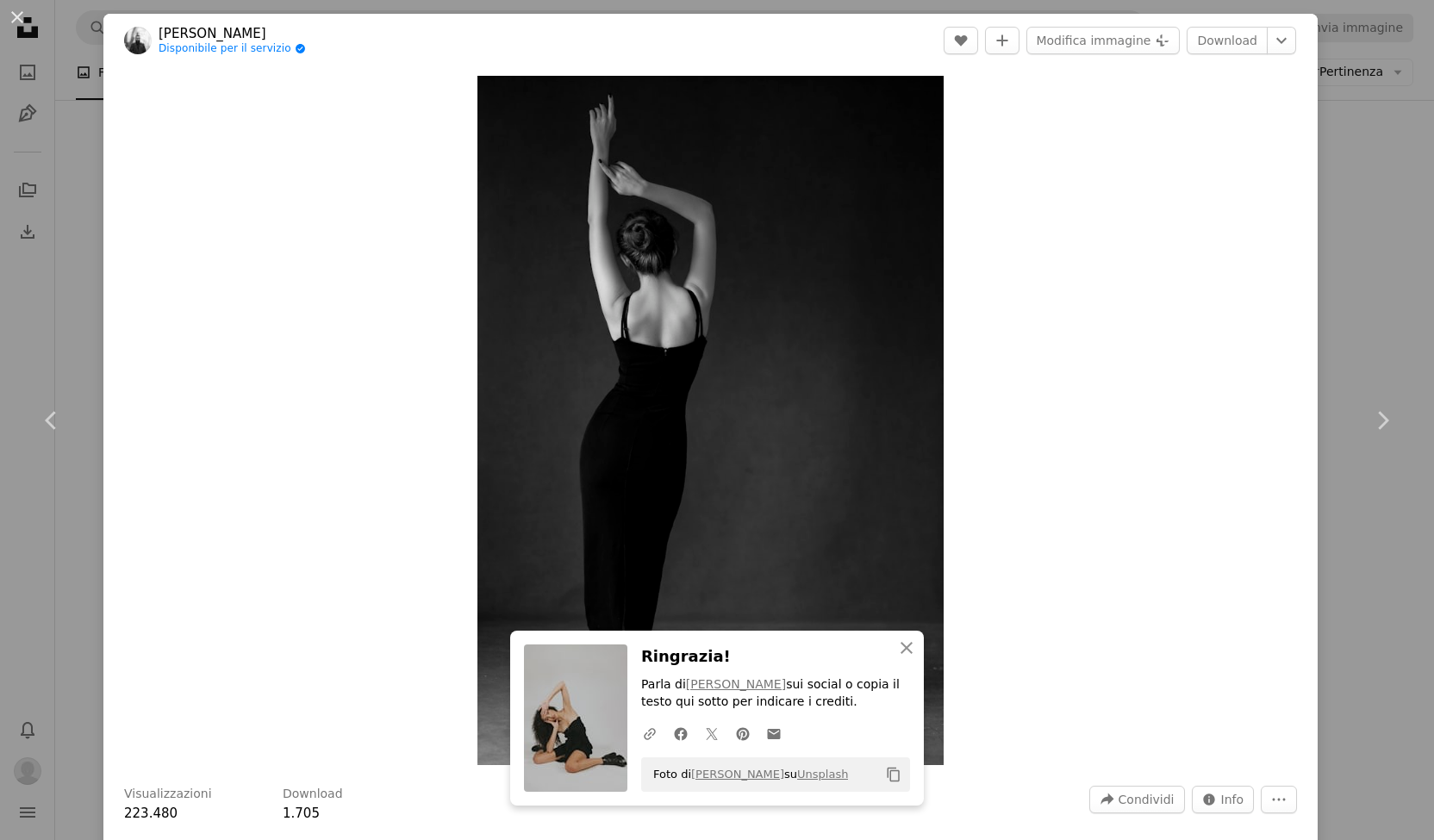
click at [57, 313] on div "An X shape Chevron left Chevron right An X shape Chiudi Ringrazia! Parla di [PE…" at bounding box center [717, 420] width 1434 height 840
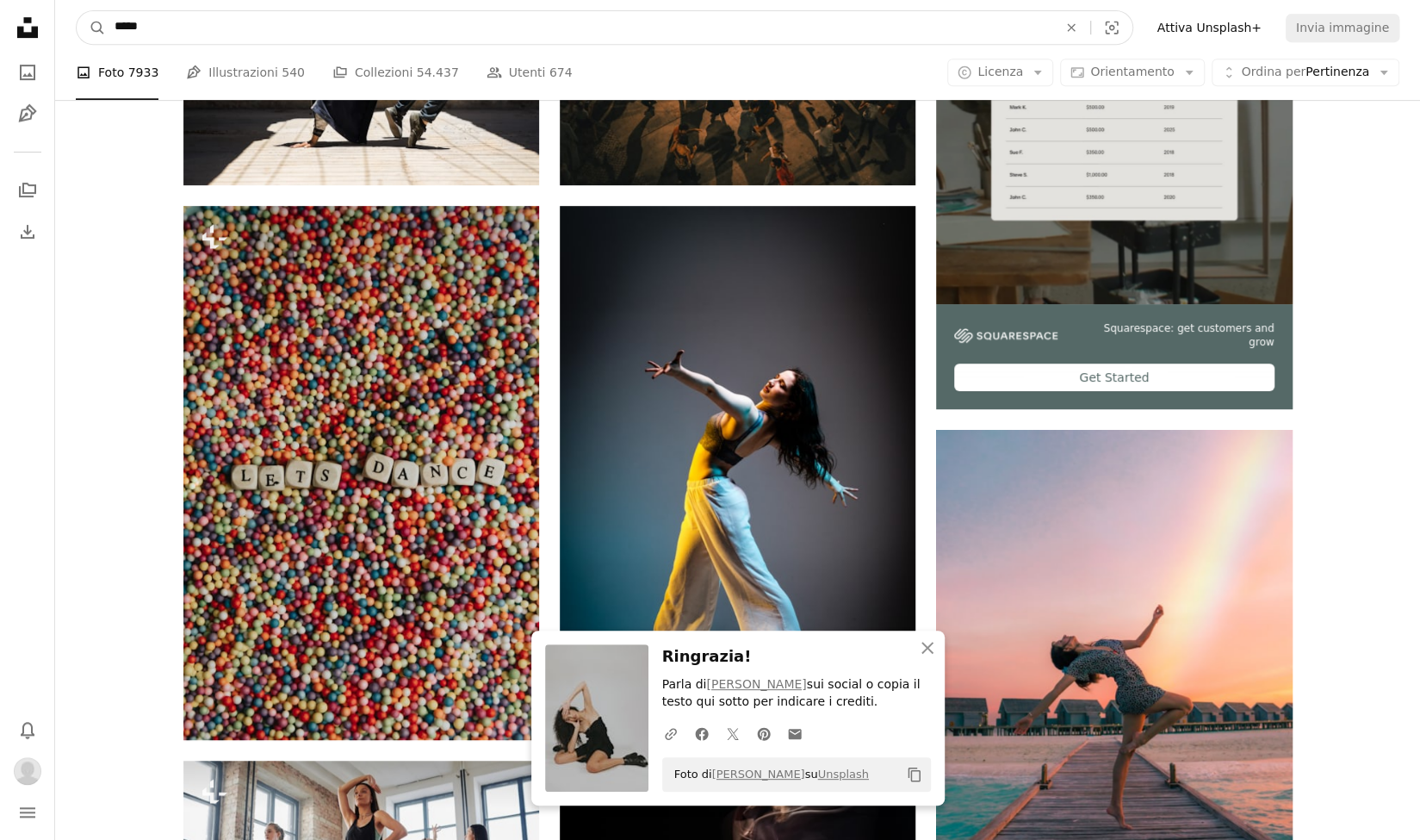
click at [240, 29] on input "*****" at bounding box center [578, 27] width 946 height 32
type input "**********"
click at [77, 11] on button "A magnifying glass" at bounding box center [91, 27] width 29 height 32
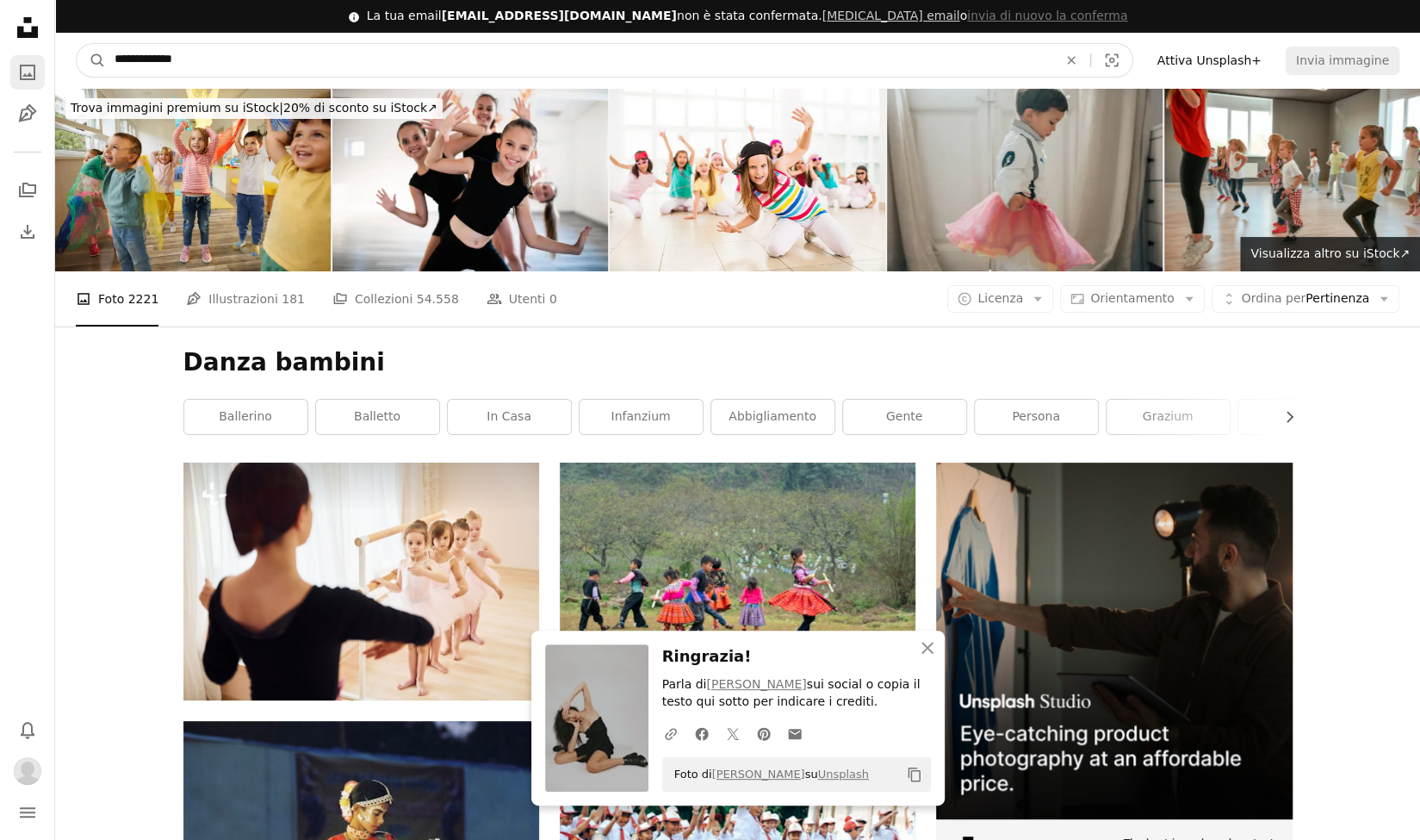
drag, startPoint x: 151, startPoint y: 59, endPoint x: 32, endPoint y: 75, distance: 120.1
type input "**********"
click at [77, 44] on button "A magnifying glass" at bounding box center [91, 60] width 29 height 32
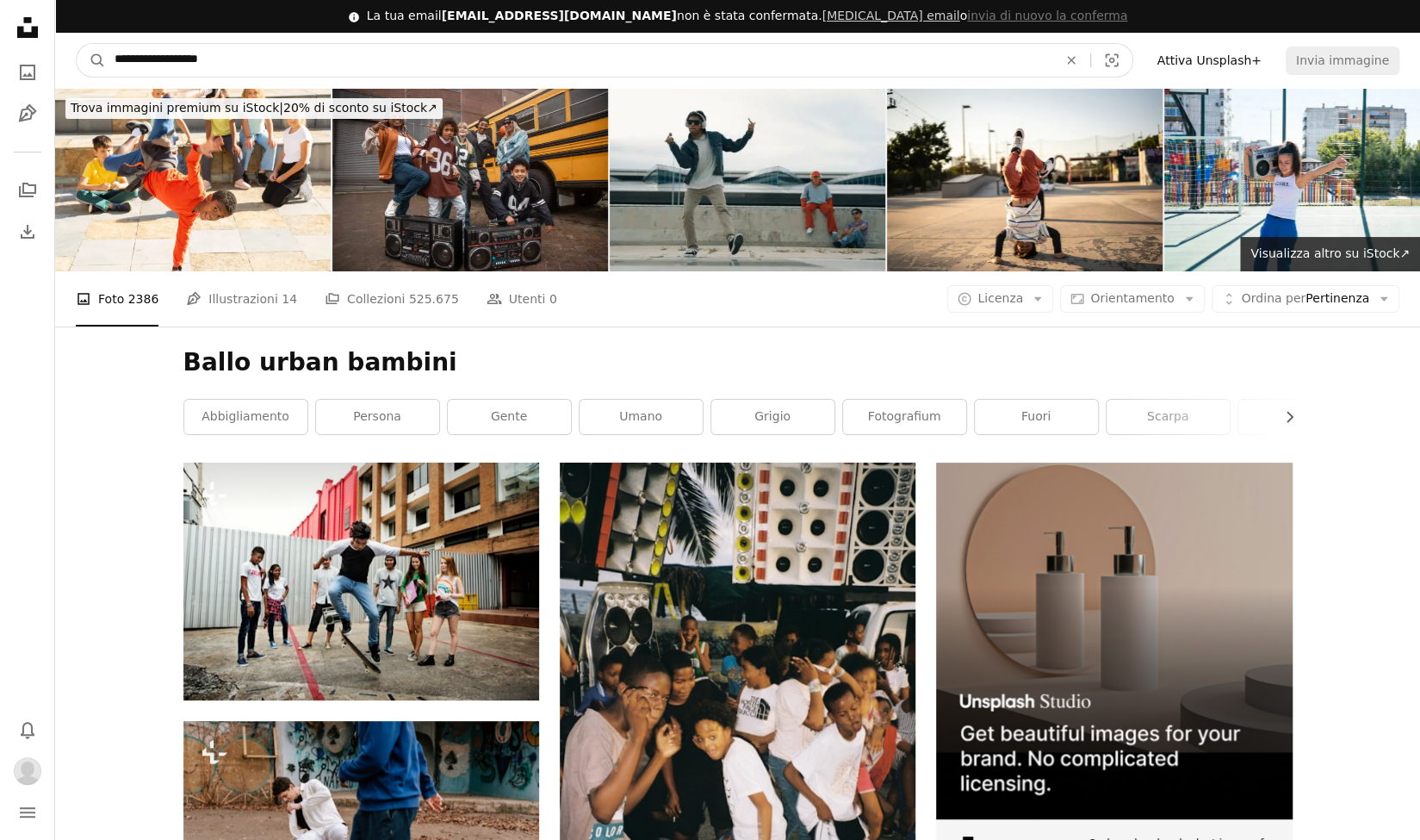
drag, startPoint x: 179, startPoint y: 60, endPoint x: 139, endPoint y: 60, distance: 40.0
click at [139, 60] on input "**********" at bounding box center [578, 60] width 946 height 32
type input "**********"
click at [77, 44] on button "A magnifying glass" at bounding box center [91, 60] width 29 height 32
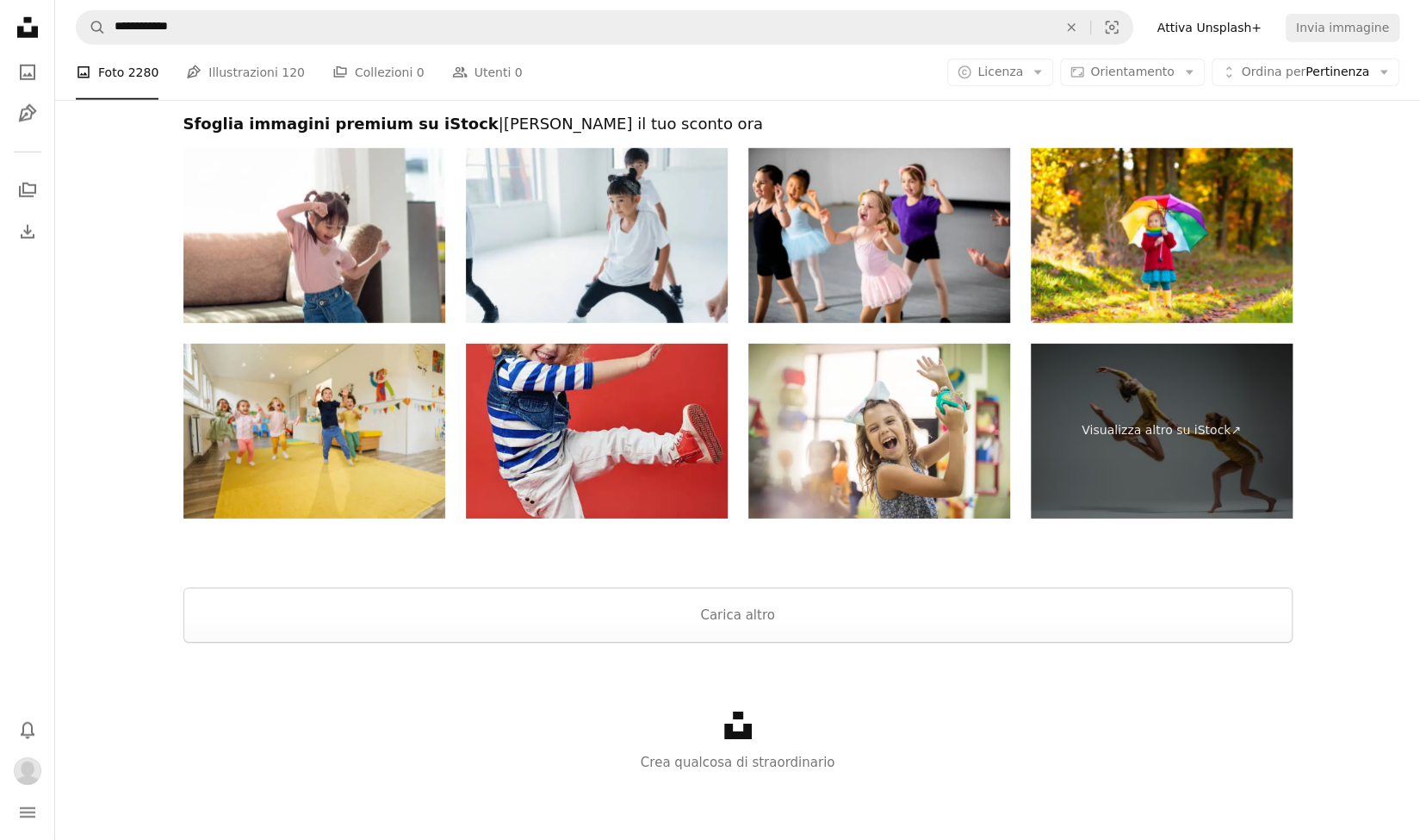
scroll to position [3245, 0]
click at [398, 595] on button "Carica altro" at bounding box center [738, 615] width 1110 height 55
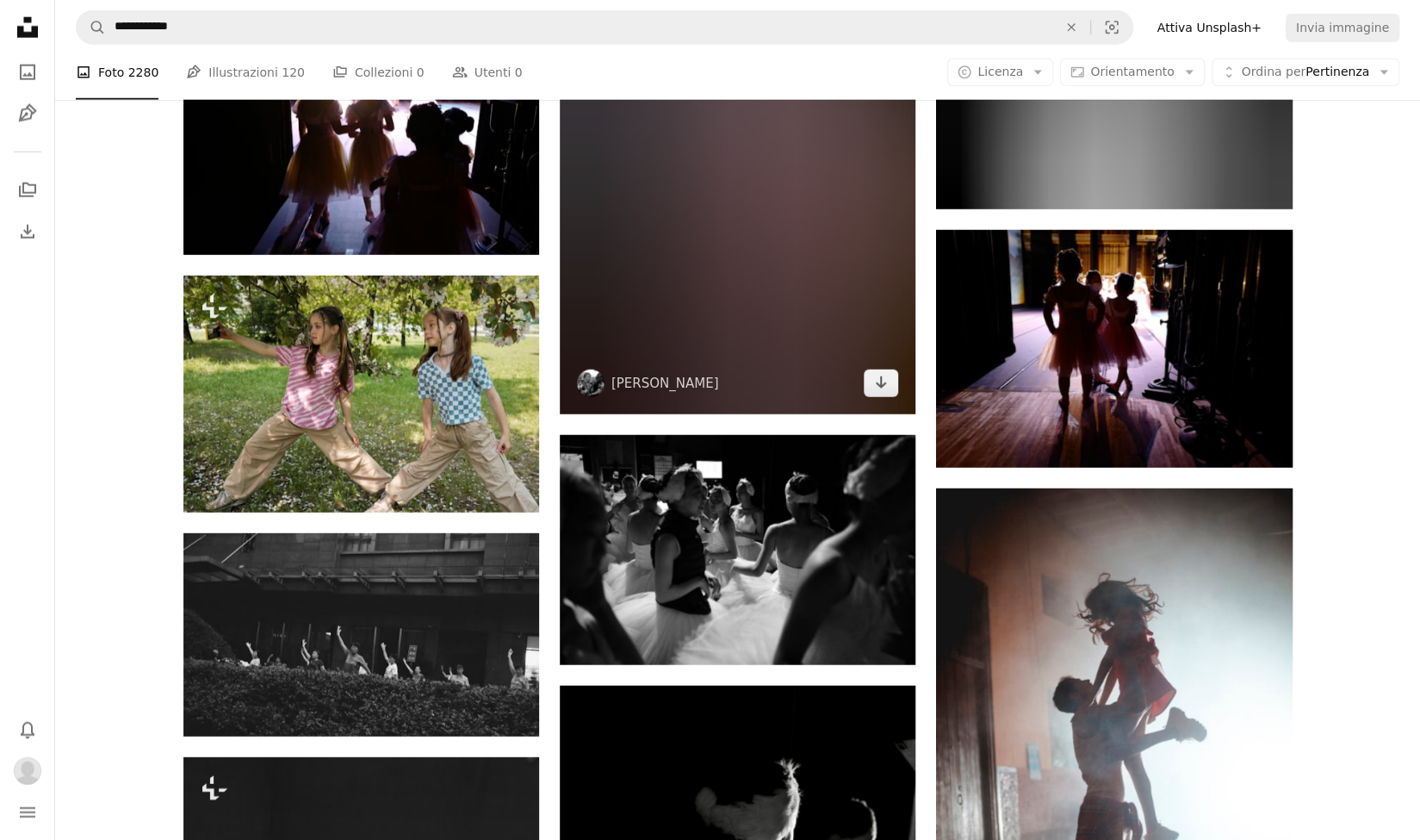
scroll to position [11320, 0]
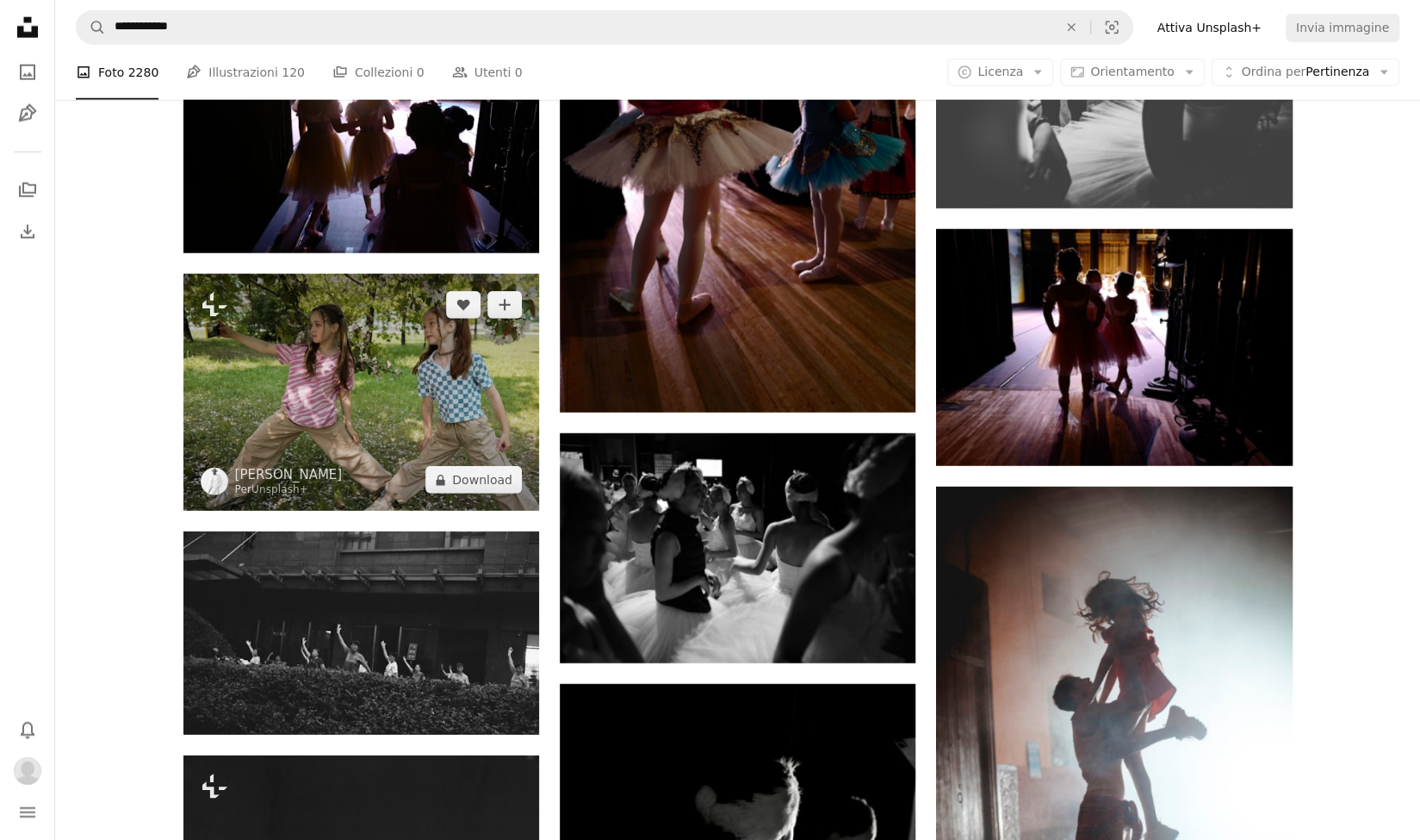
click at [417, 407] on img at bounding box center [361, 392] width 355 height 237
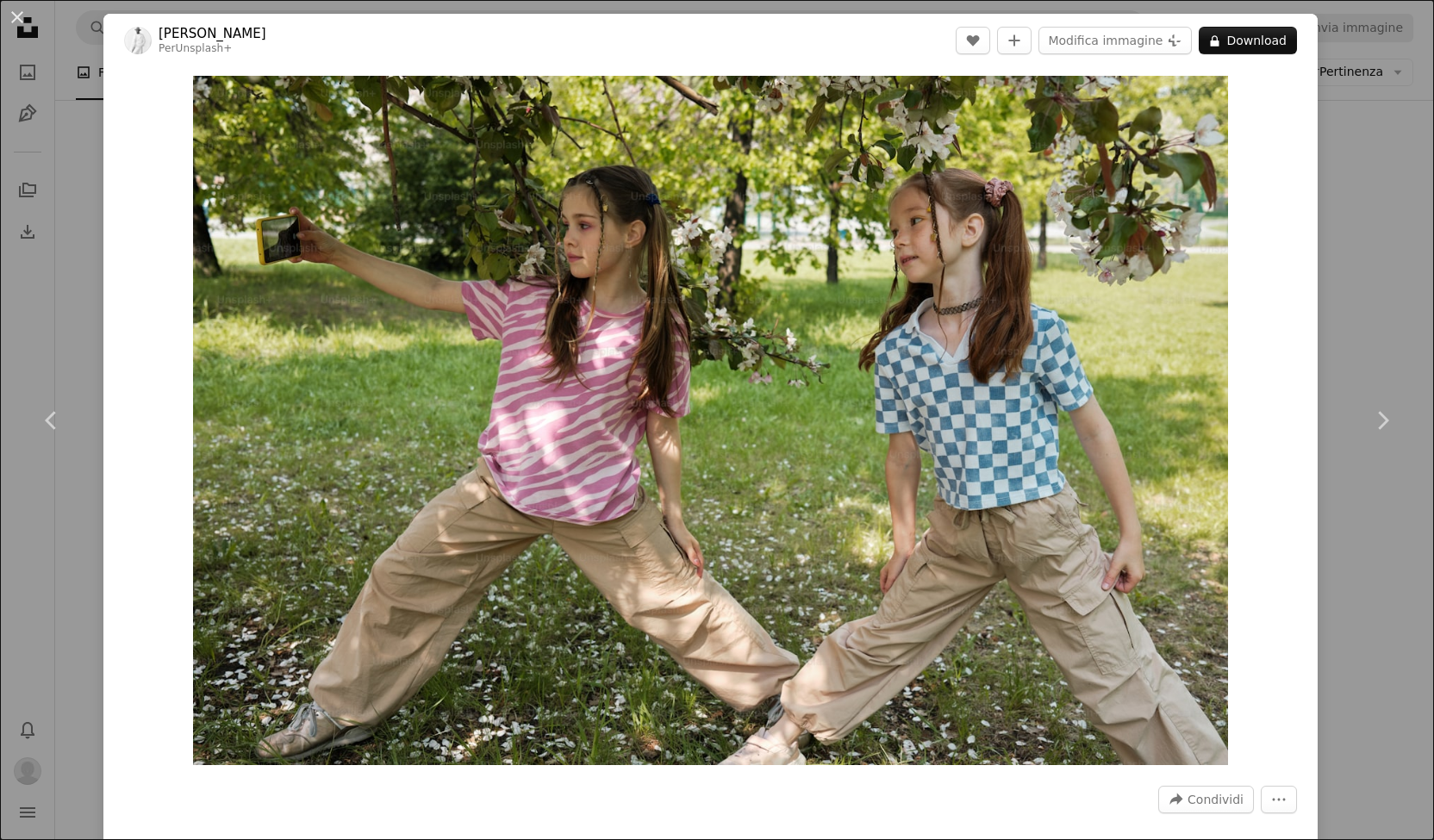
click at [42, 292] on div "An X shape Chevron left Chevron right [PERSON_NAME] Per Unsplash+ A heart A plu…" at bounding box center [717, 420] width 1434 height 840
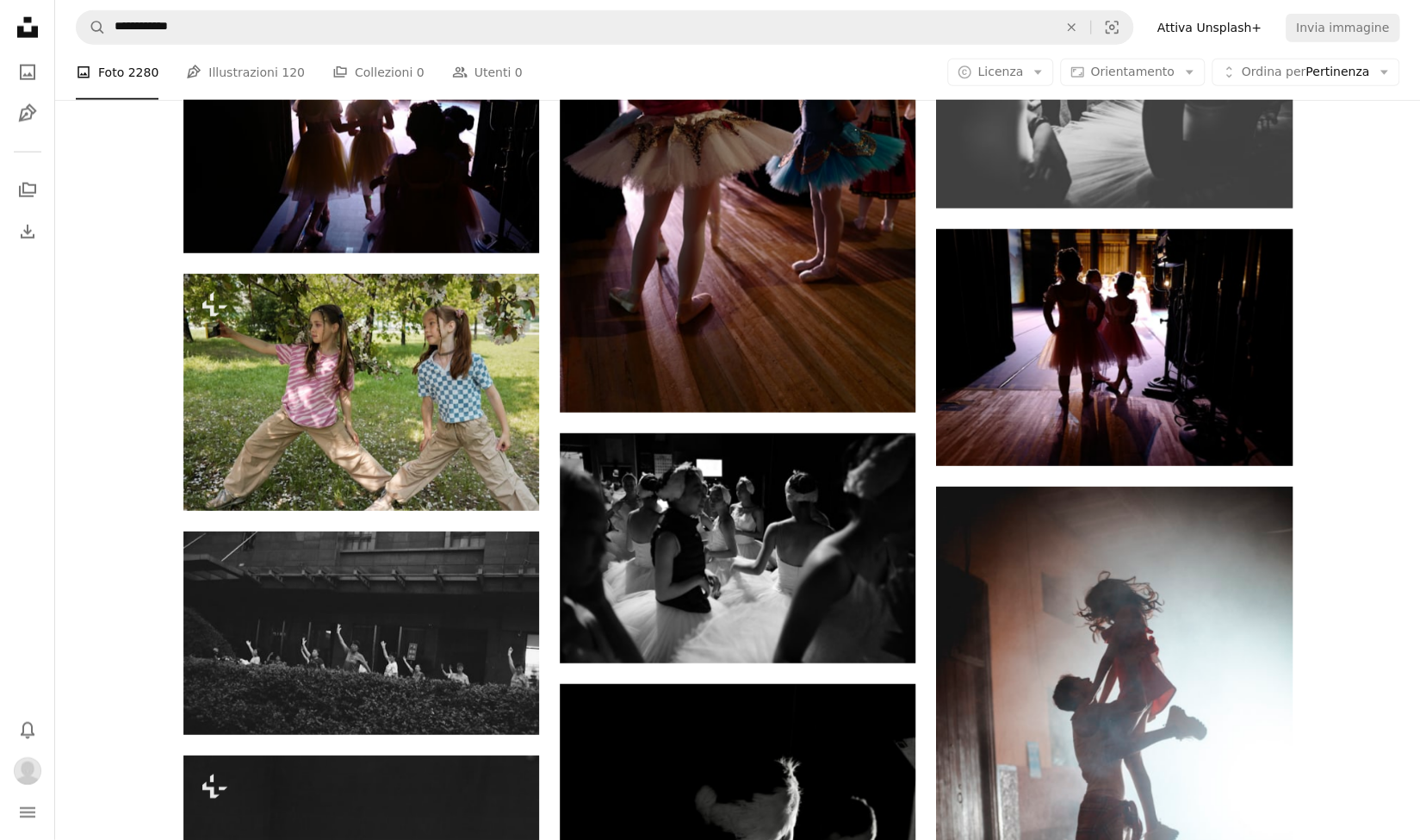
click at [40, 438] on nav "Unsplash logo Home Unsplash A photo Pen Tool A stack of folders Download Bell n…" at bounding box center [27, 420] width 55 height 840
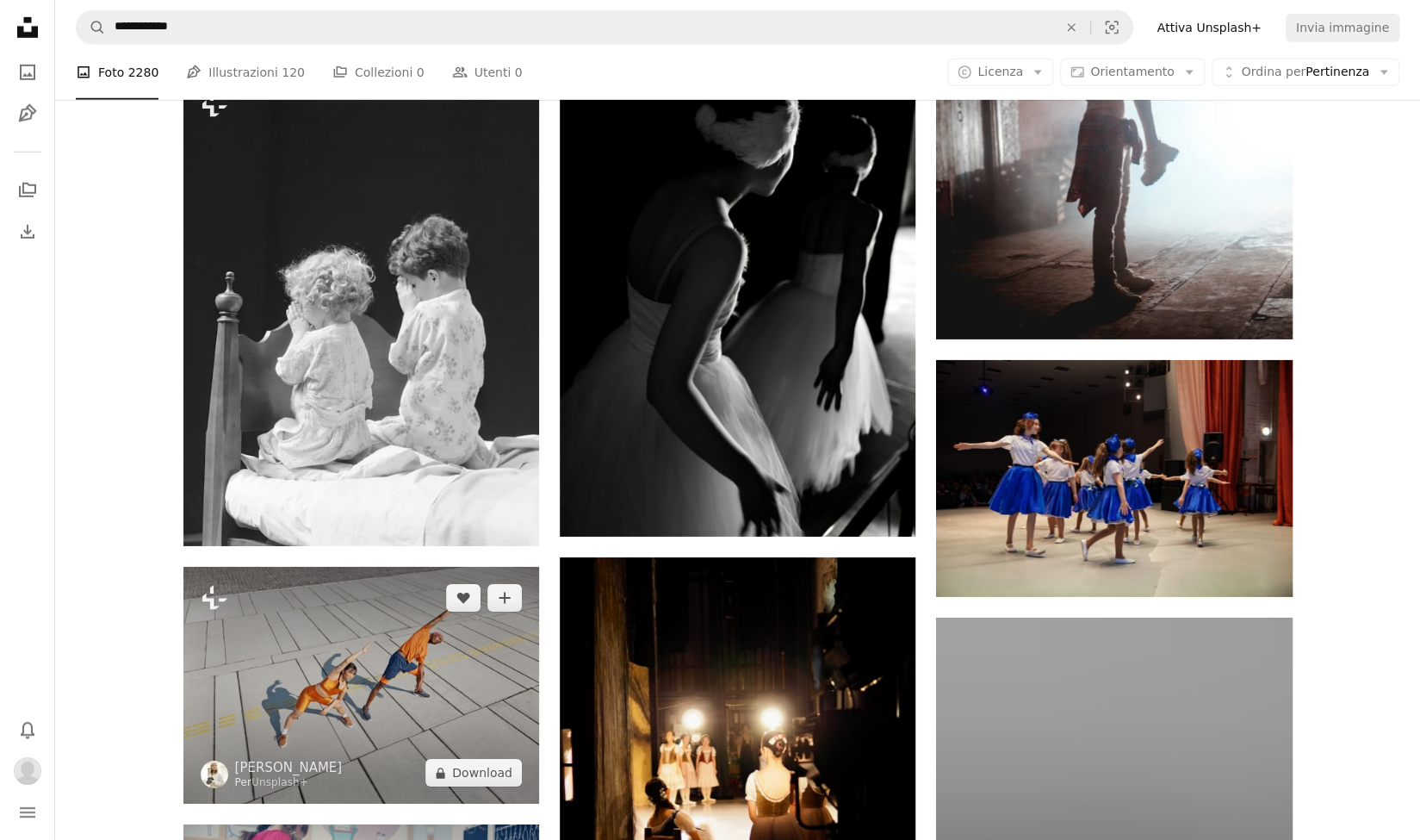
scroll to position [12445, 0]
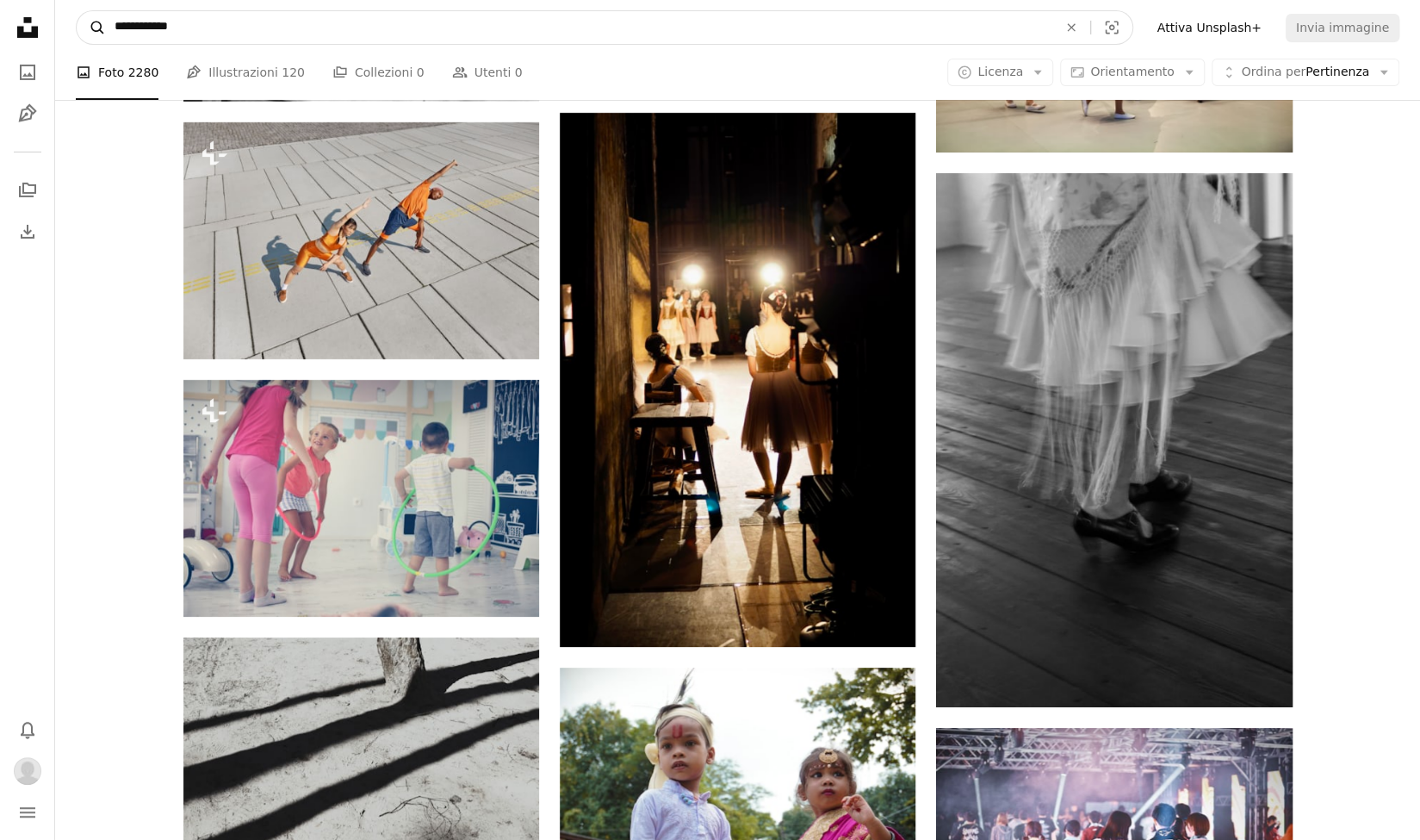
drag, startPoint x: 203, startPoint y: 33, endPoint x: 87, endPoint y: 18, distance: 117.0
click at [92, 22] on form "**********" at bounding box center [604, 27] width 1057 height 34
type input "**********"
click button "A magnifying glass" at bounding box center [91, 27] width 29 height 32
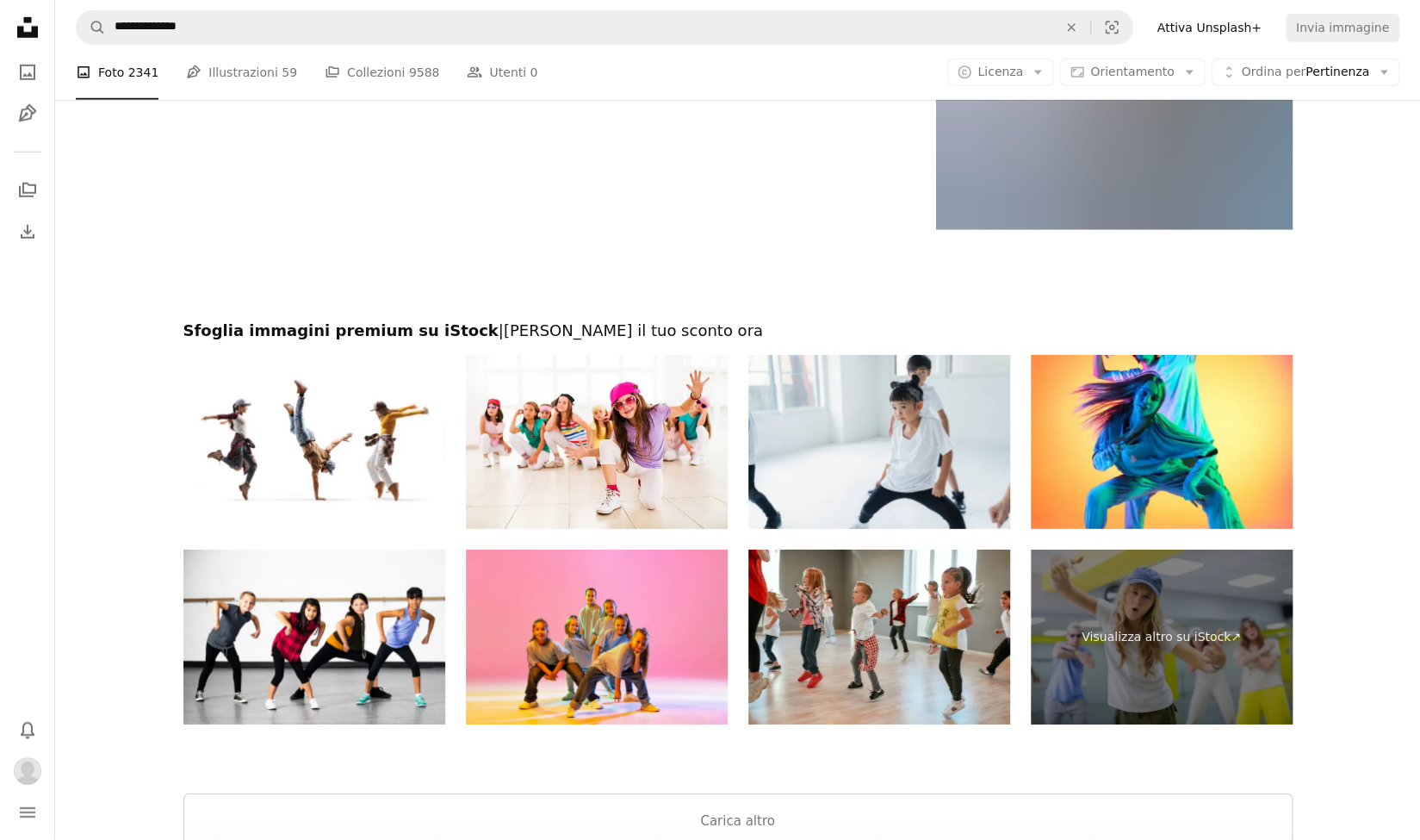
scroll to position [3341, 0]
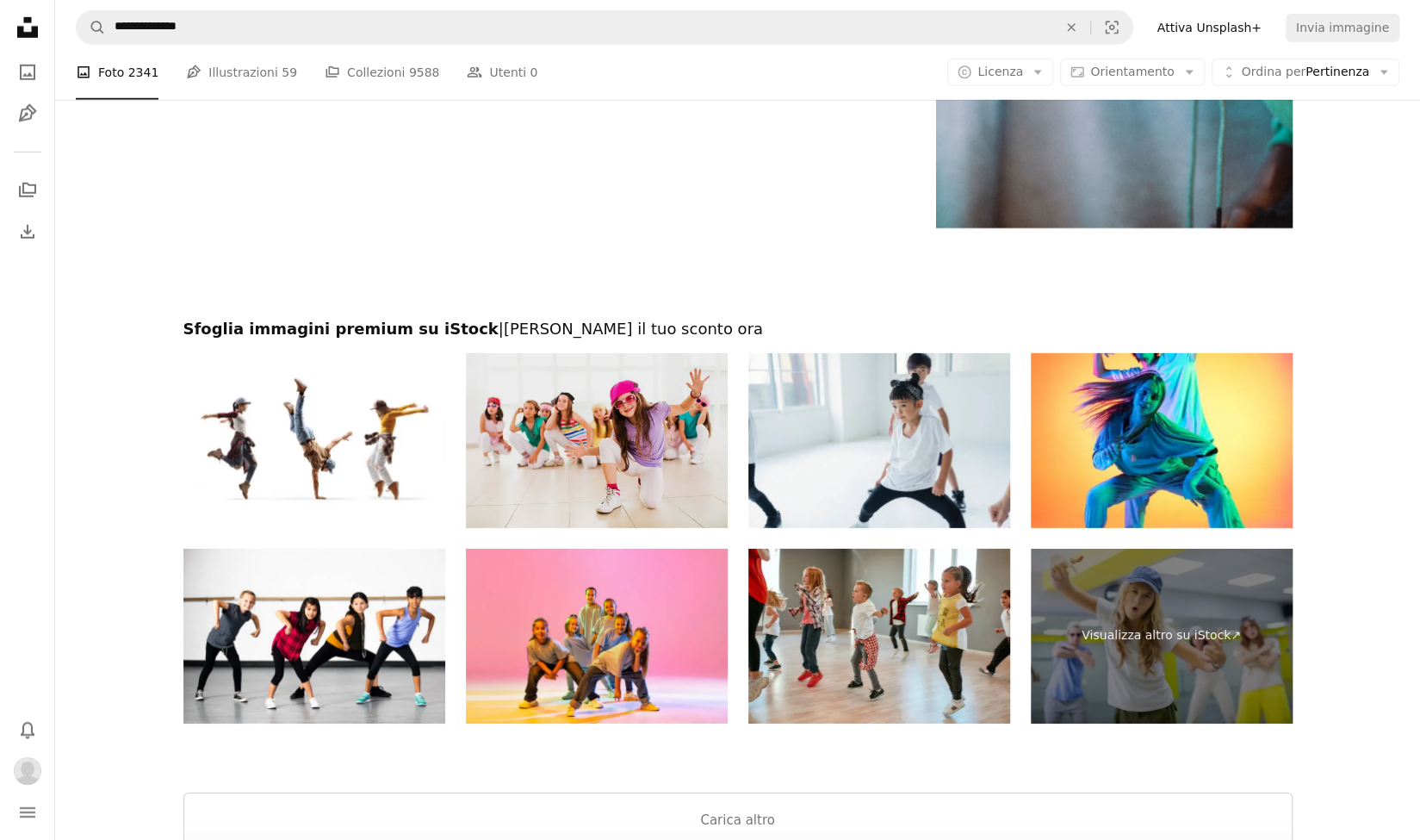
click at [515, 446] on img at bounding box center [596, 440] width 262 height 175
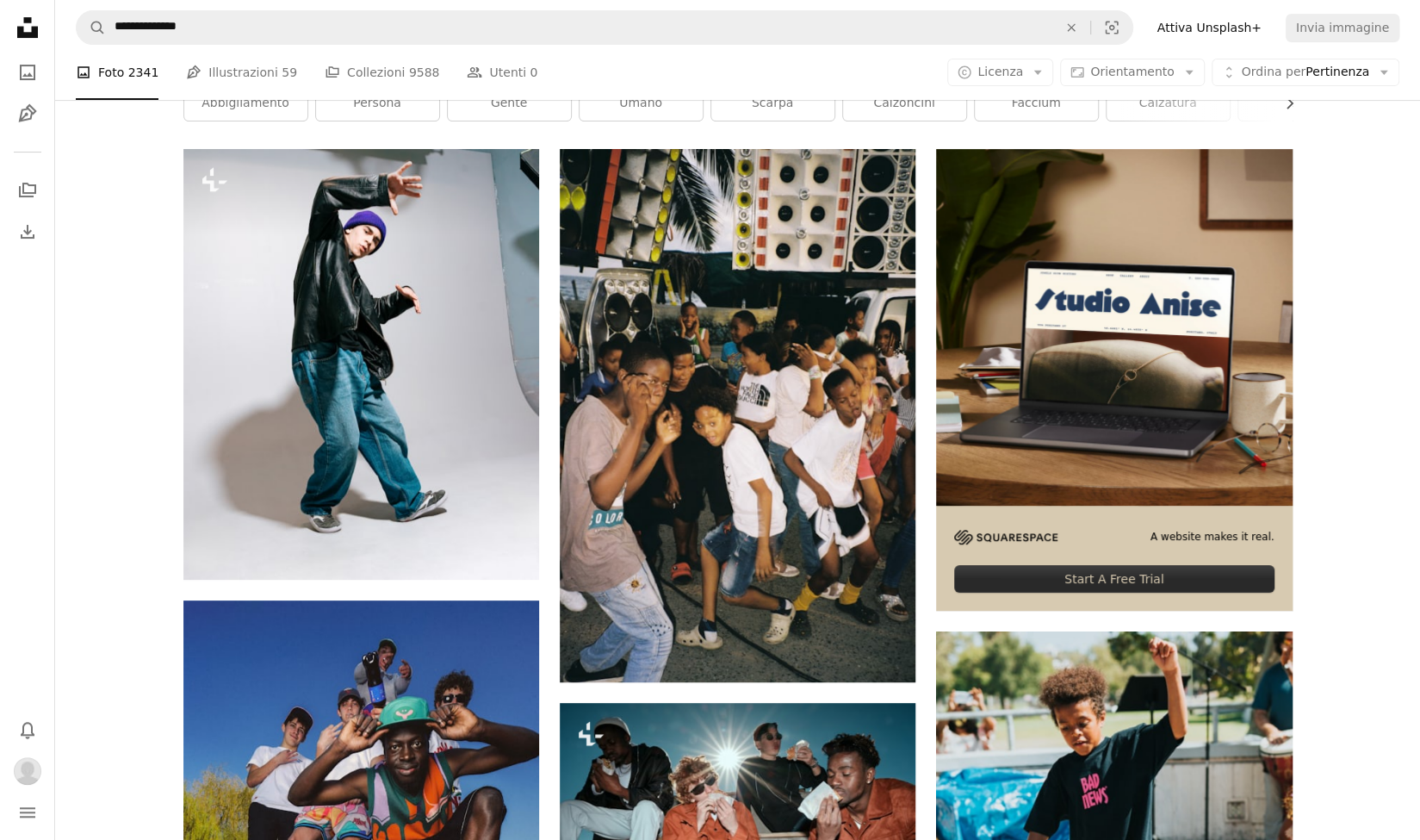
scroll to position [0, 0]
